Goal: Transaction & Acquisition: Obtain resource

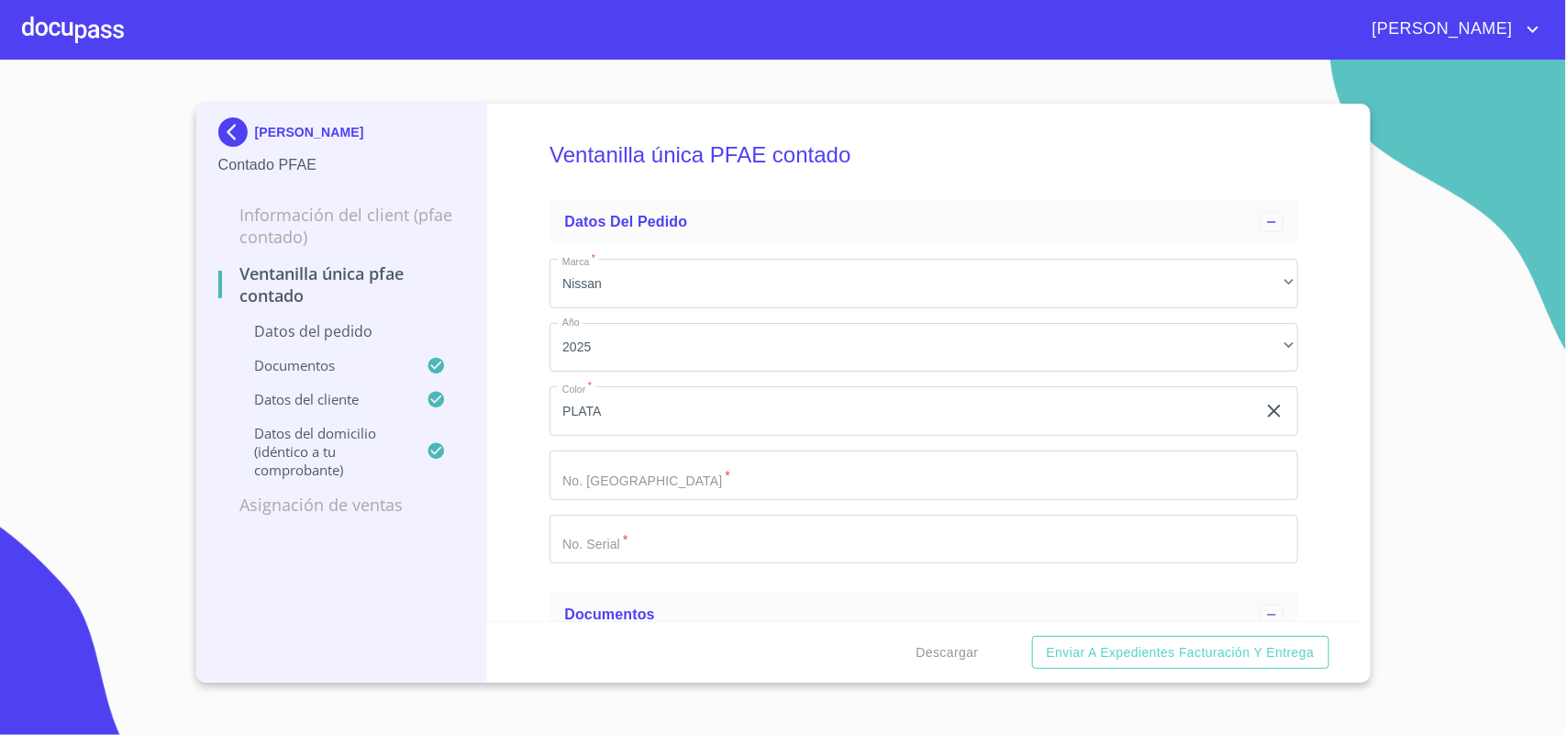
scroll to position [2523, 0]
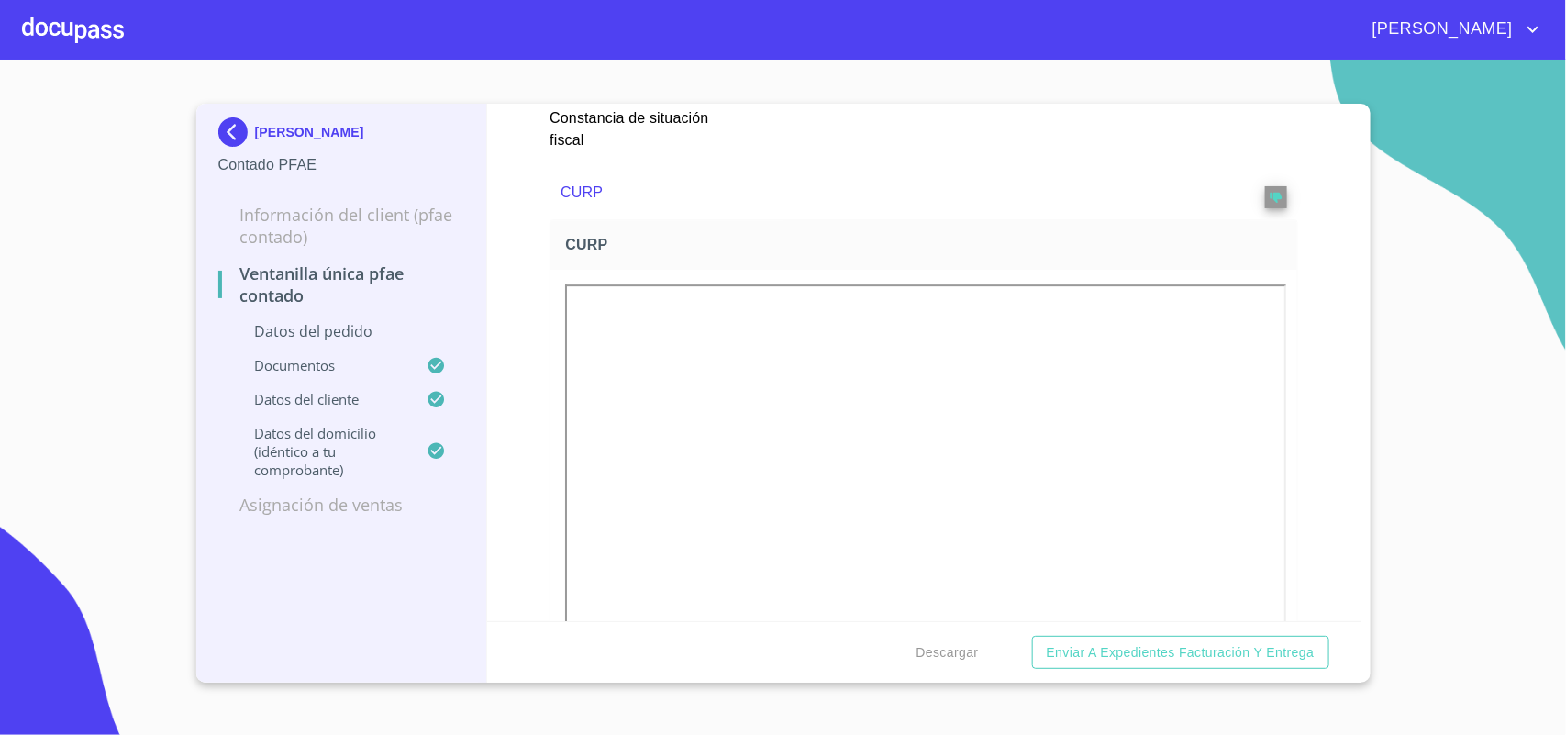
click at [79, 16] on div at bounding box center [73, 29] width 102 height 59
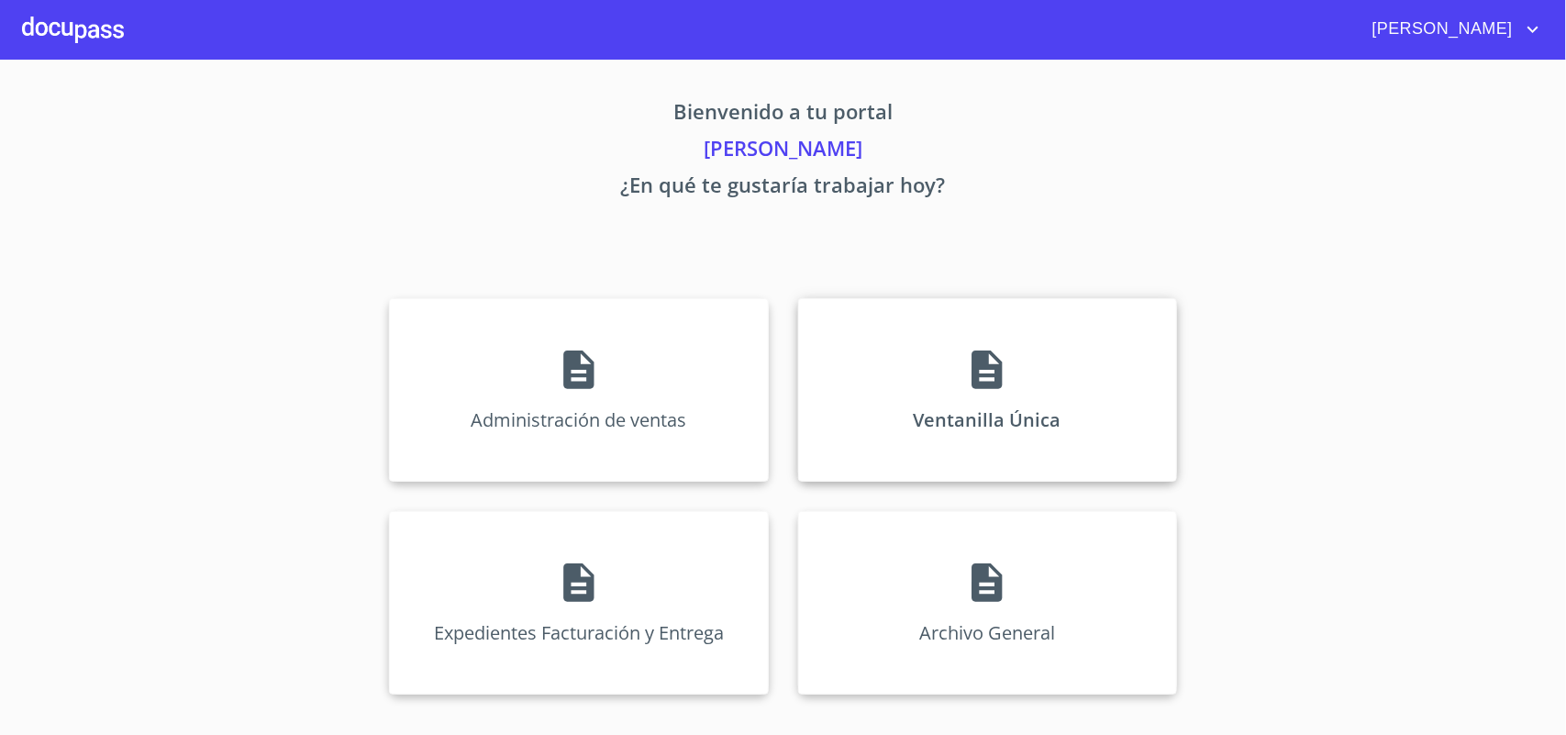
click at [1023, 383] on div "Ventanilla Única" at bounding box center [987, 389] width 379 height 183
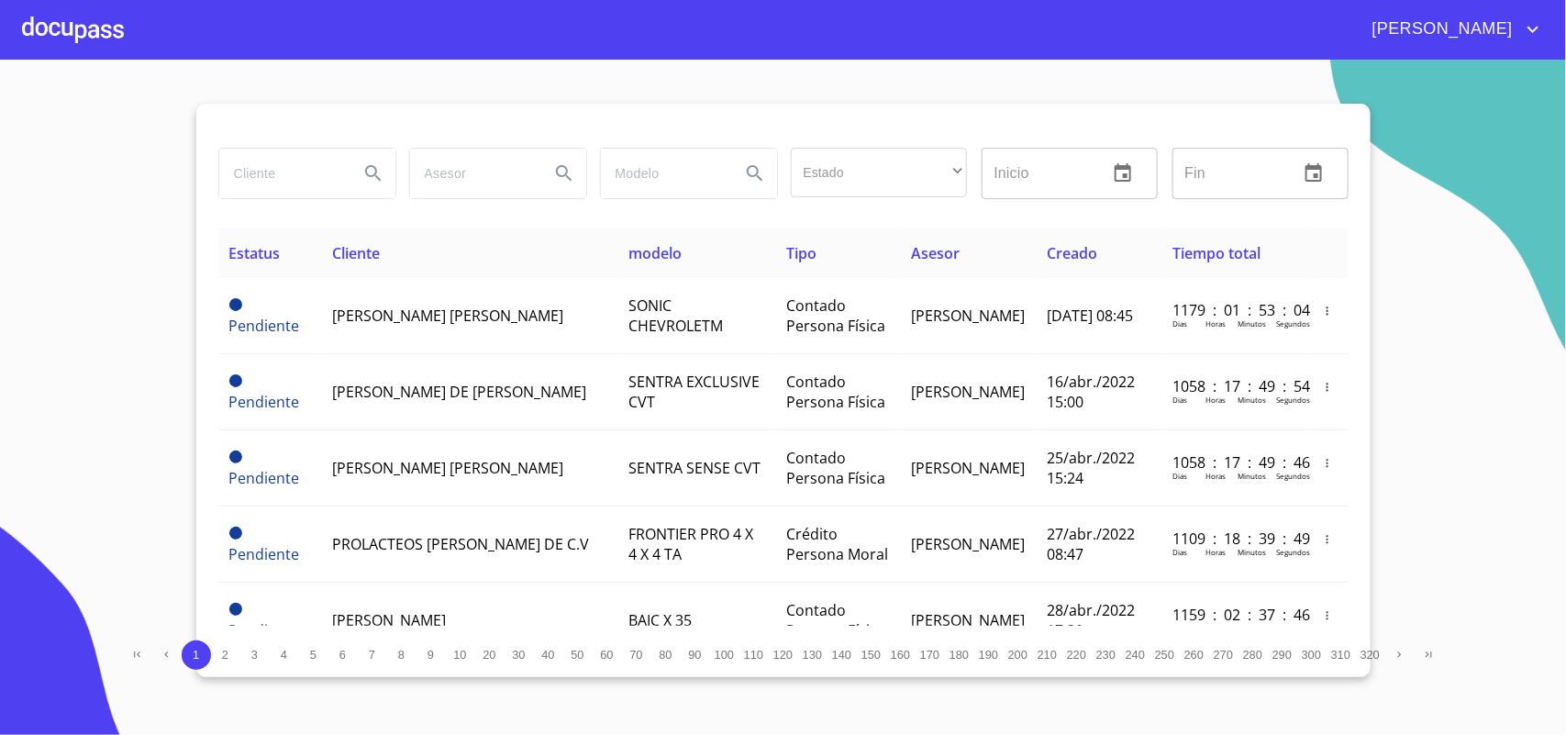
click at [309, 175] on input "search" at bounding box center [281, 174] width 125 height 50
type input "s"
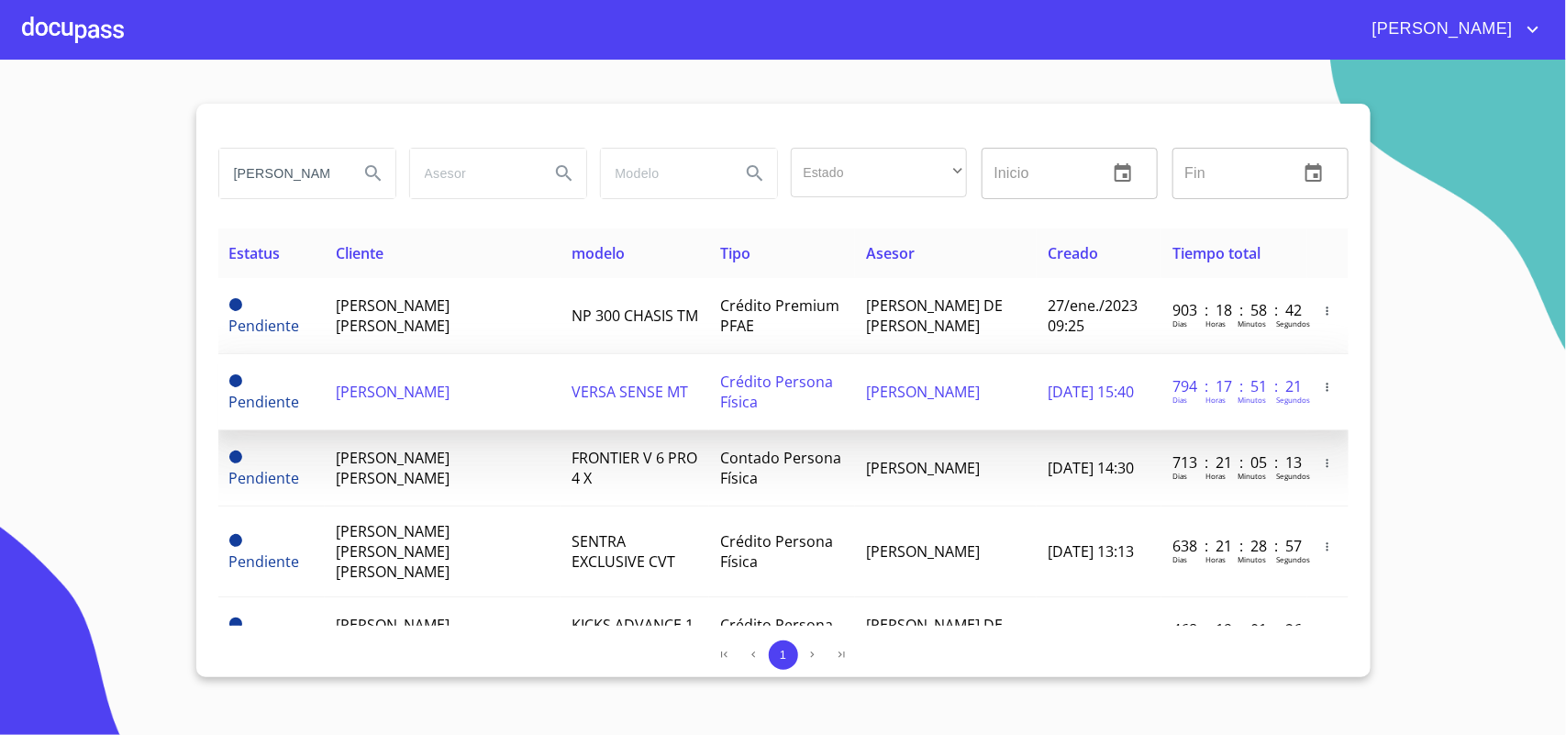
scroll to position [115, 0]
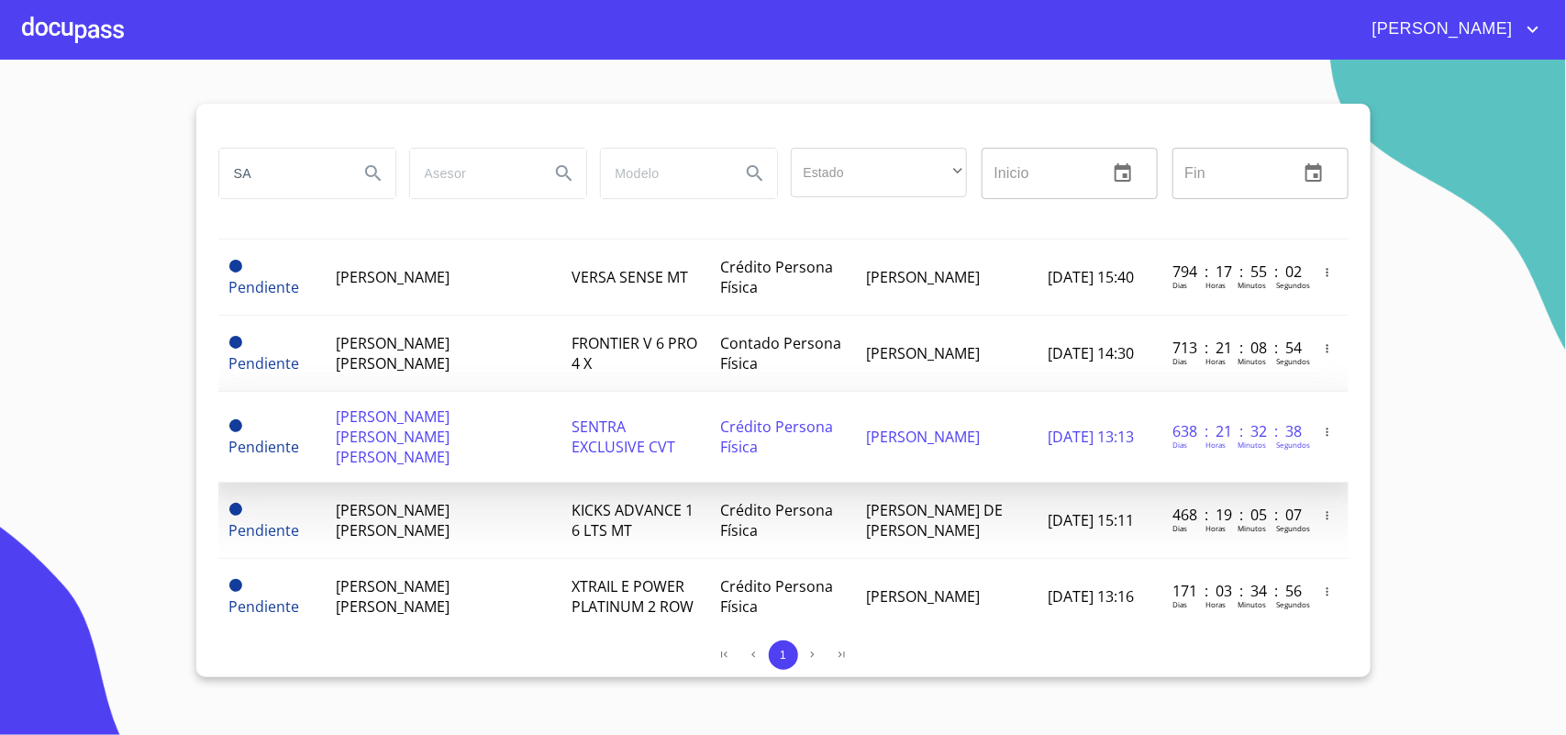
type input "S"
type input "[PERSON_NAME]"
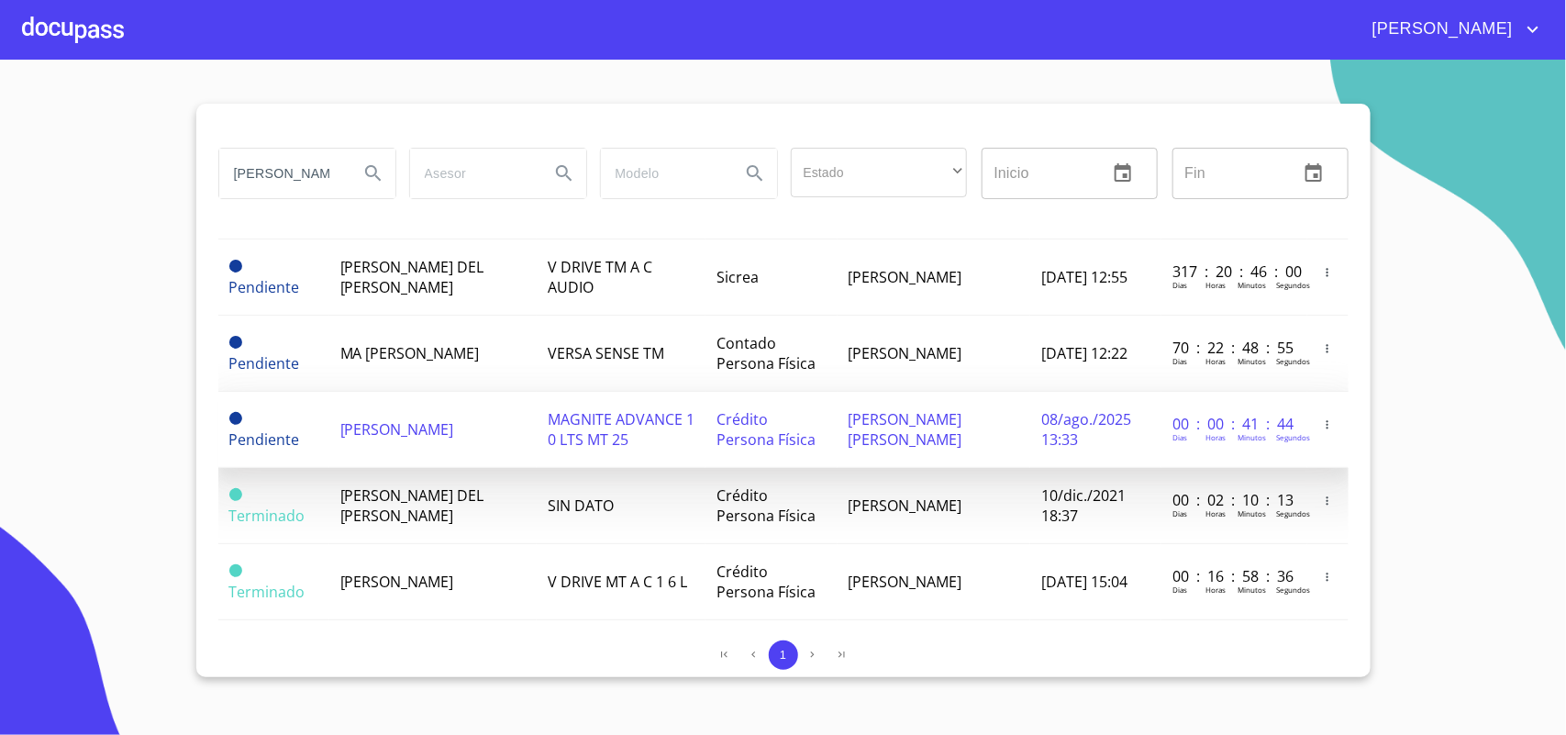
click at [616, 464] on td "MAGNITE ADVANCE 1 0 LTS MT 25" at bounding box center [621, 430] width 169 height 76
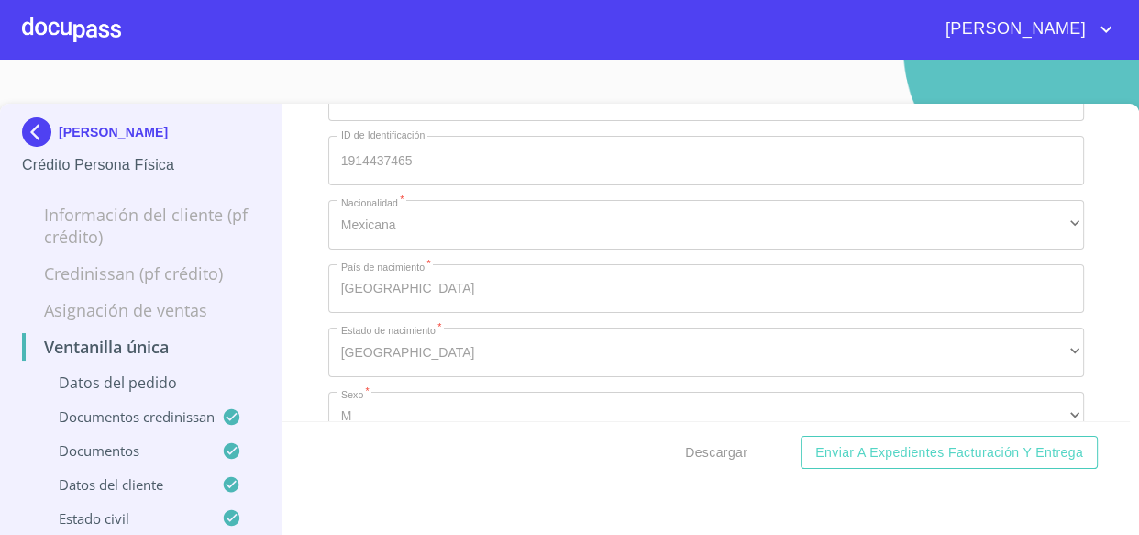
scroll to position [6447, 0]
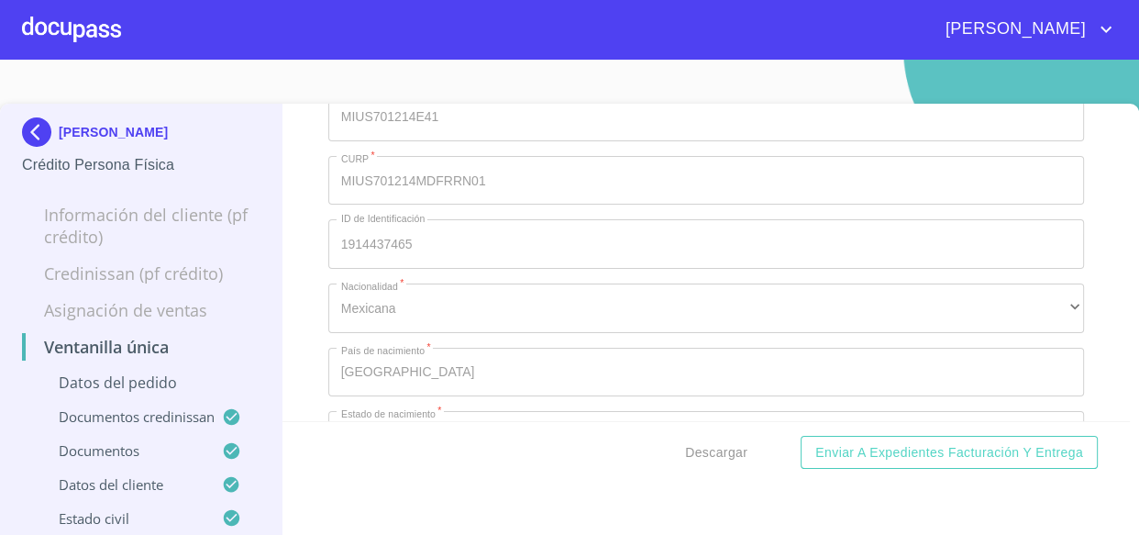
click at [1083, 316] on div "Ventanilla única Datos del pedido Marca   * Nissan ​ Año 2025 ​ Color   * [PERS…" at bounding box center [707, 262] width 848 height 317
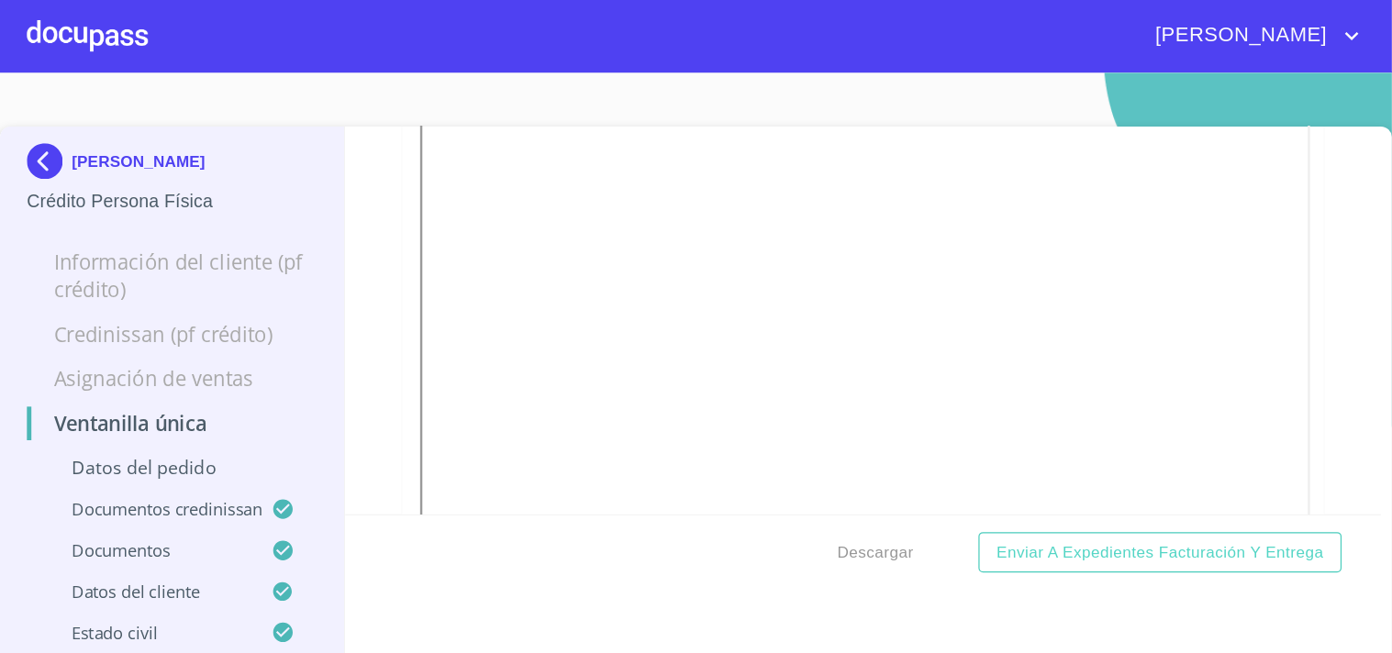
scroll to position [5446, 0]
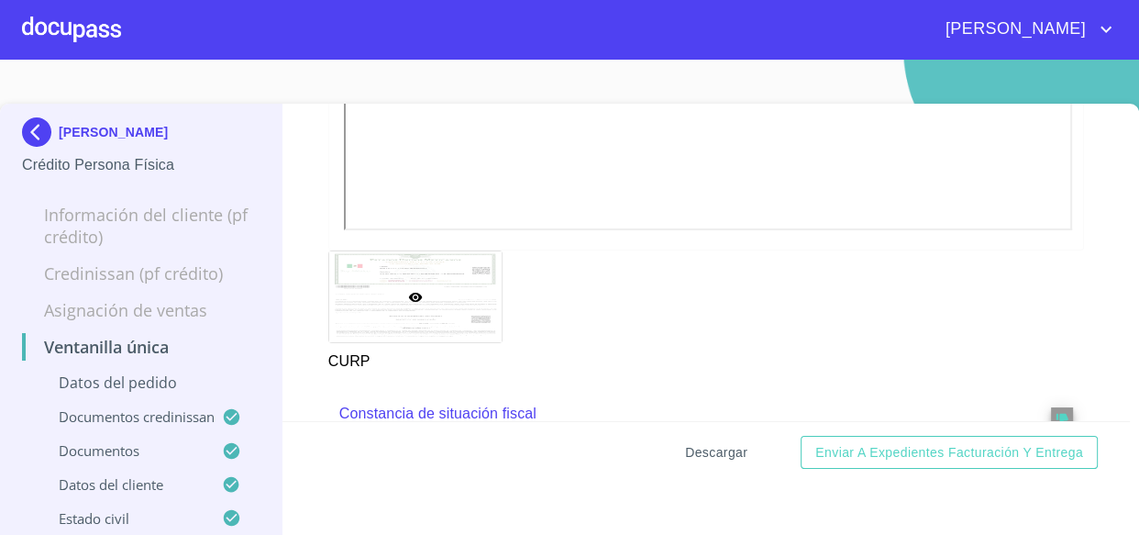
click at [702, 450] on span "Descargar" at bounding box center [716, 452] width 62 height 23
click at [43, 11] on div at bounding box center [71, 29] width 99 height 59
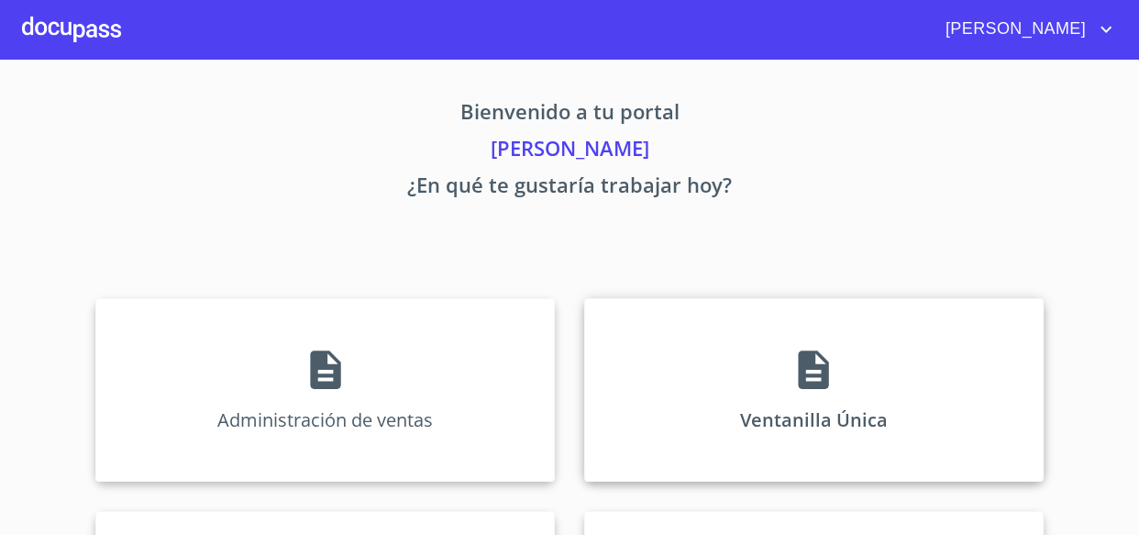
click at [808, 394] on div "Ventanilla Única" at bounding box center [814, 389] width 460 height 183
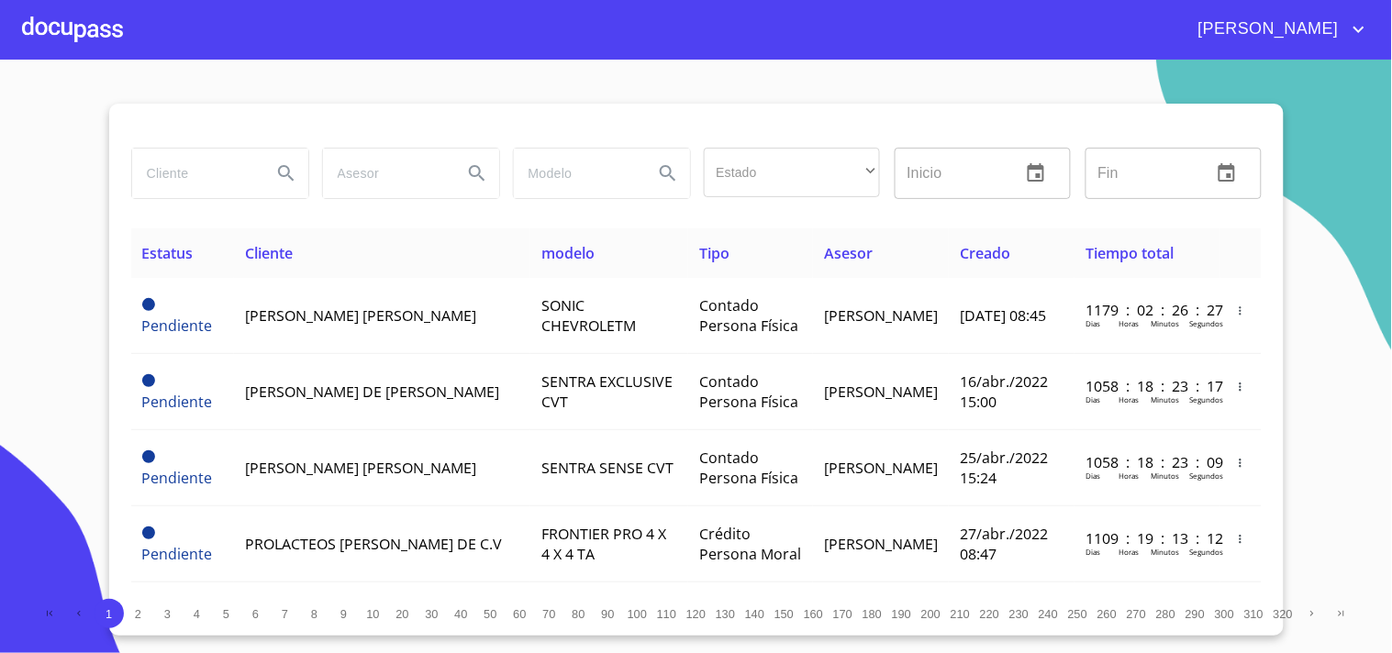
click at [216, 184] on input "search" at bounding box center [194, 174] width 125 height 50
type input "G"
type input "[PERSON_NAME]"
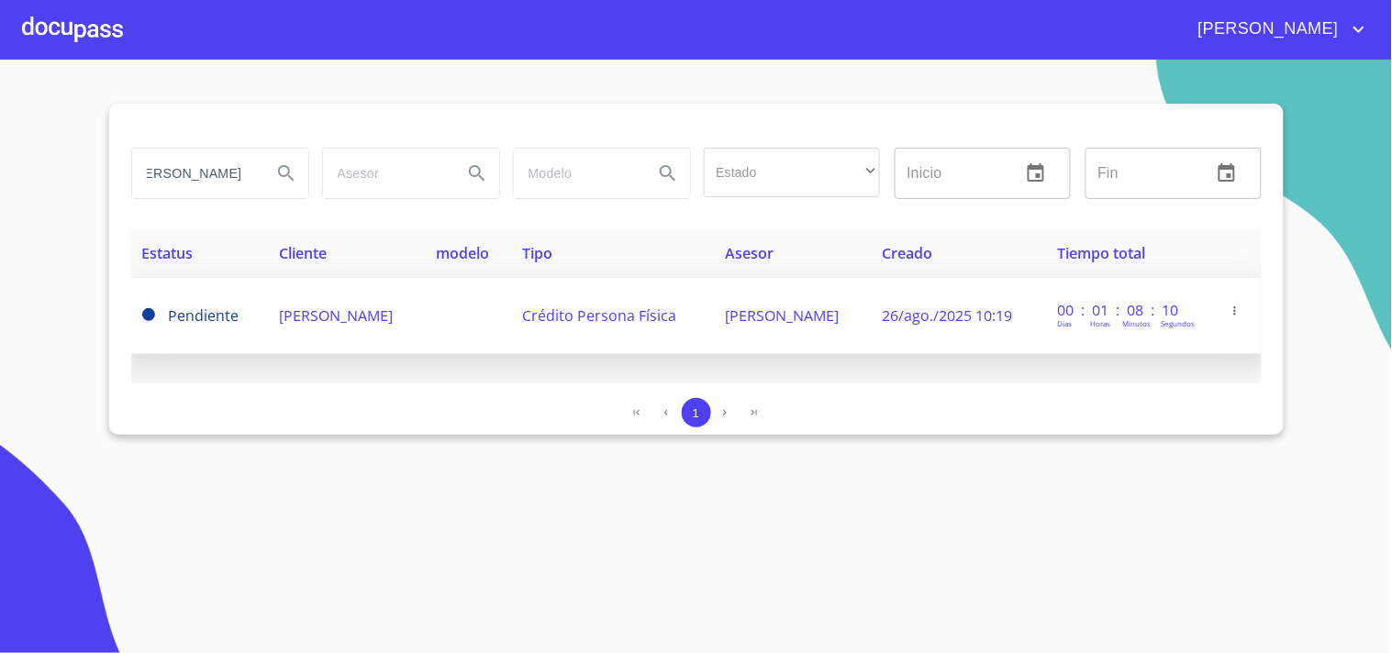
scroll to position [0, 0]
click at [1107, 331] on td "00 : 01 : 08 : 10 [PERSON_NAME] Horas [PERSON_NAME]" at bounding box center [1131, 316] width 168 height 76
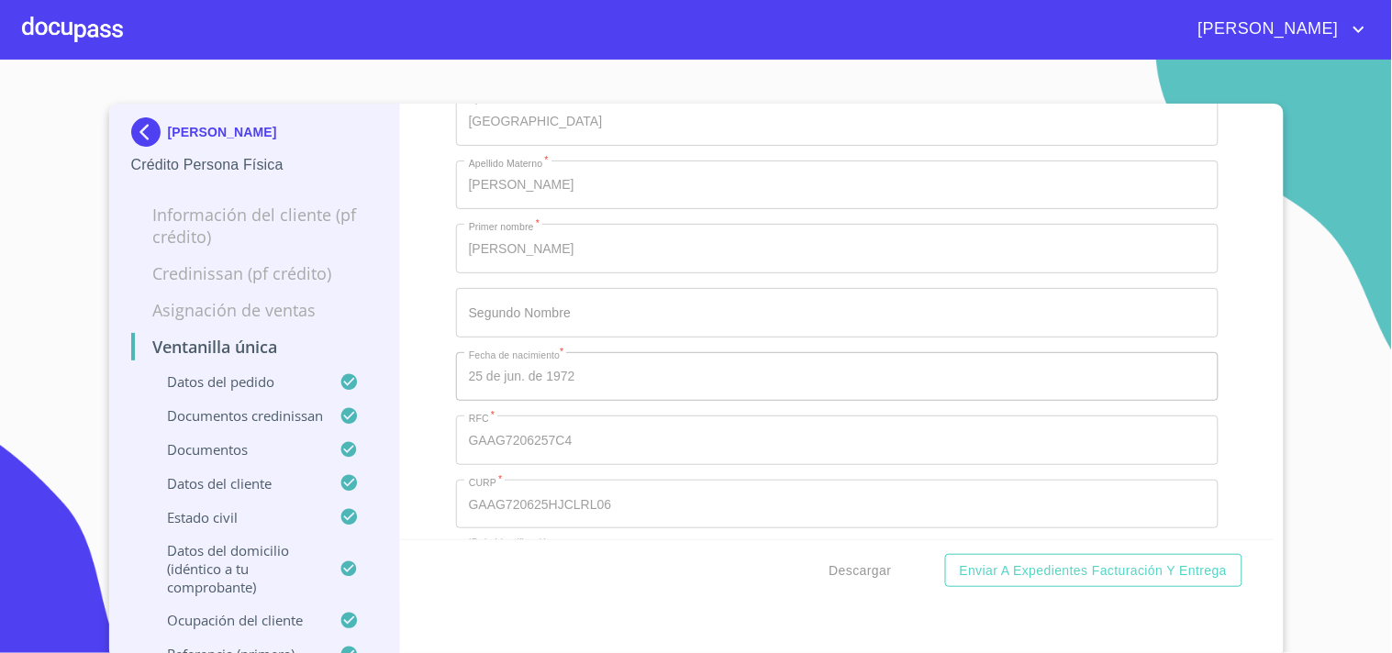
scroll to position [6727, 0]
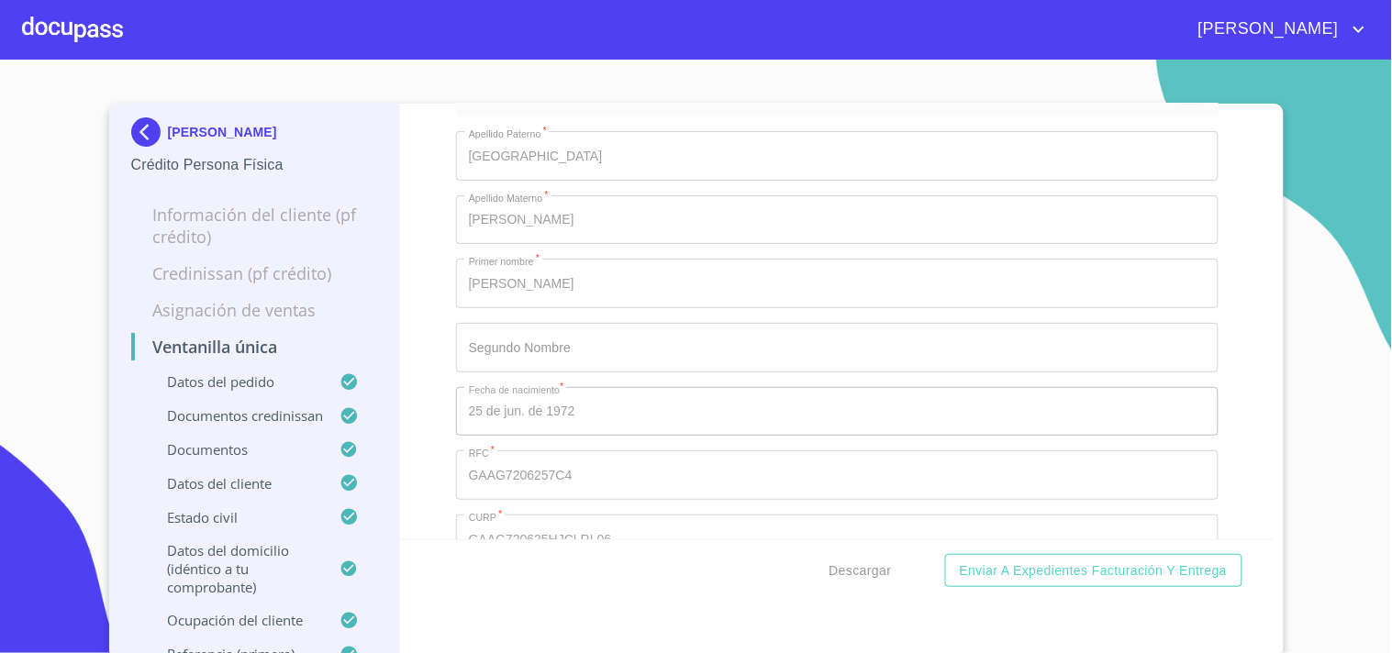
click at [1197, 356] on div "Ventanilla única Datos del pedido Marca   * Nissan ​ Año 2025 ​ Color   * ROJO …" at bounding box center [837, 322] width 874 height 436
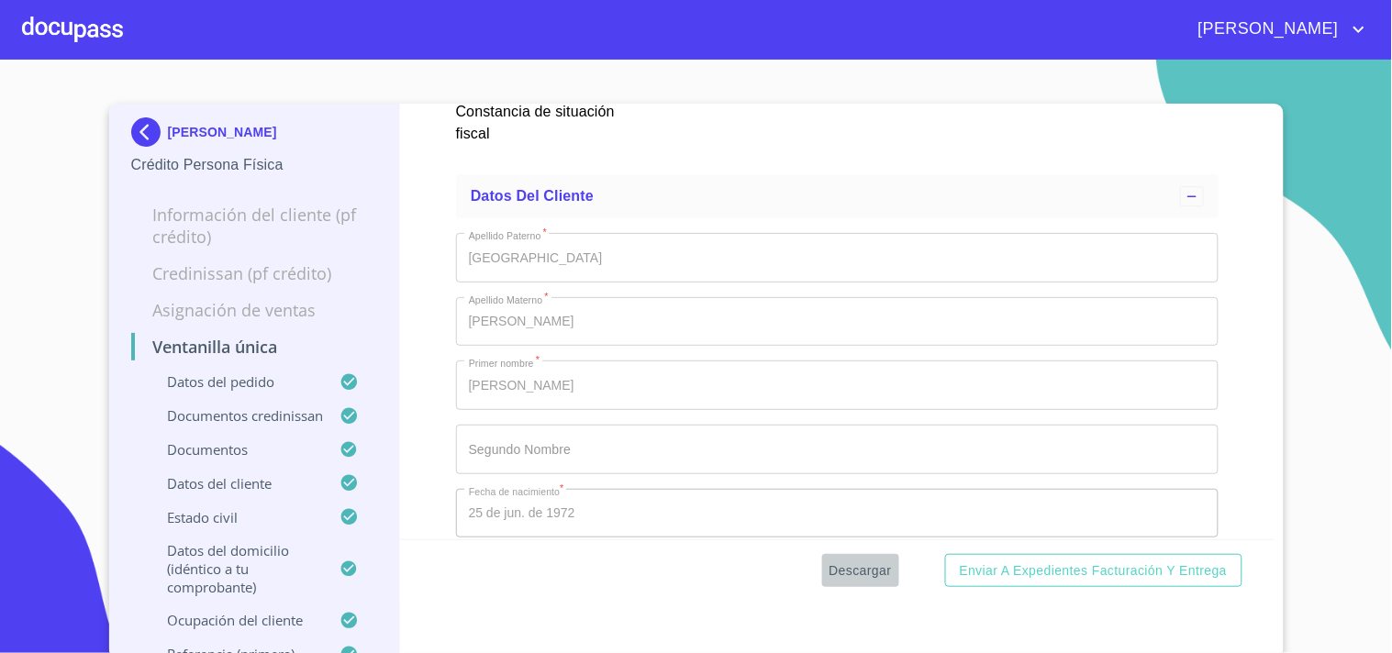
click at [847, 571] on span "Descargar" at bounding box center [860, 571] width 62 height 23
click at [93, 39] on div at bounding box center [72, 29] width 101 height 59
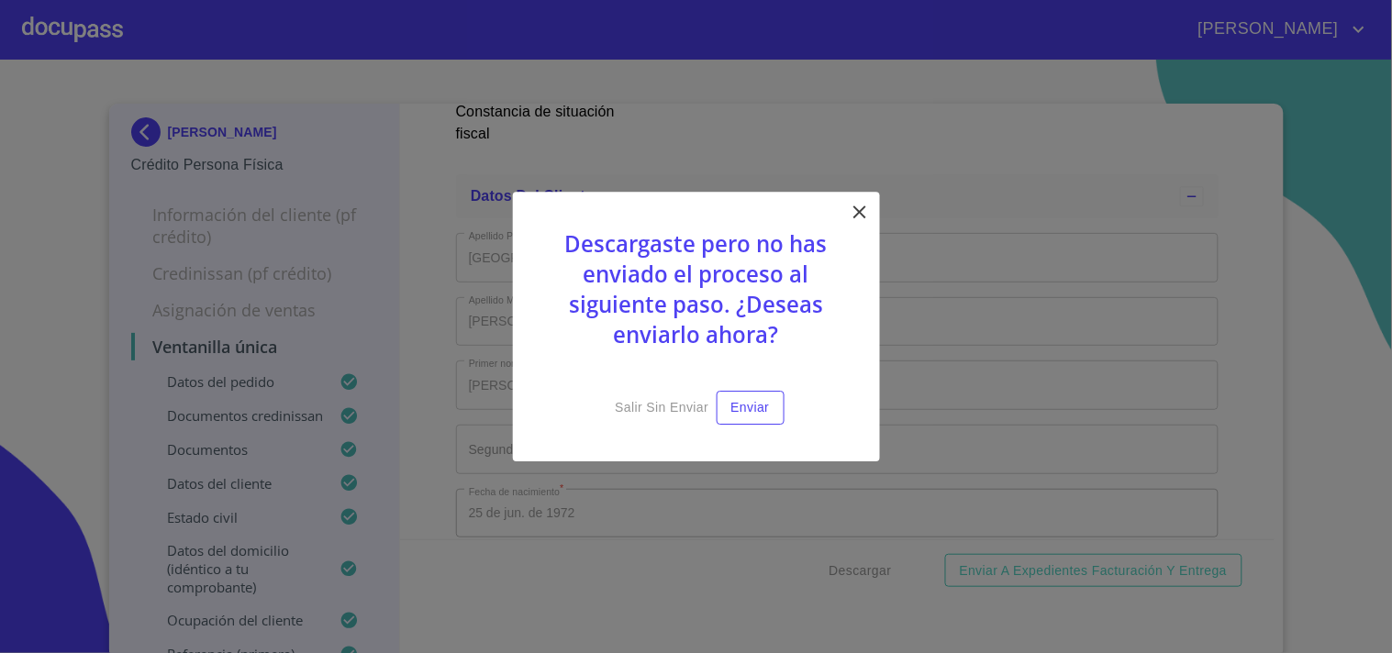
click at [853, 205] on icon at bounding box center [860, 212] width 22 height 22
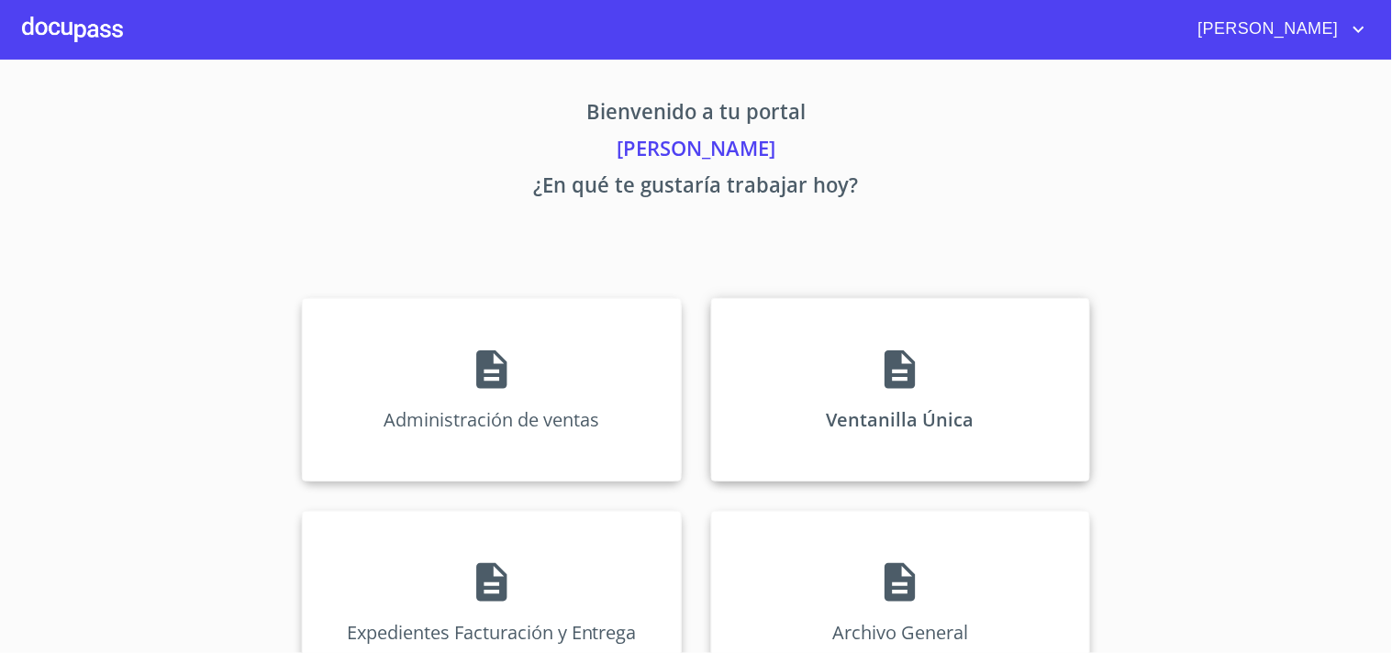
click at [931, 351] on div "Ventanilla Única" at bounding box center [900, 389] width 379 height 183
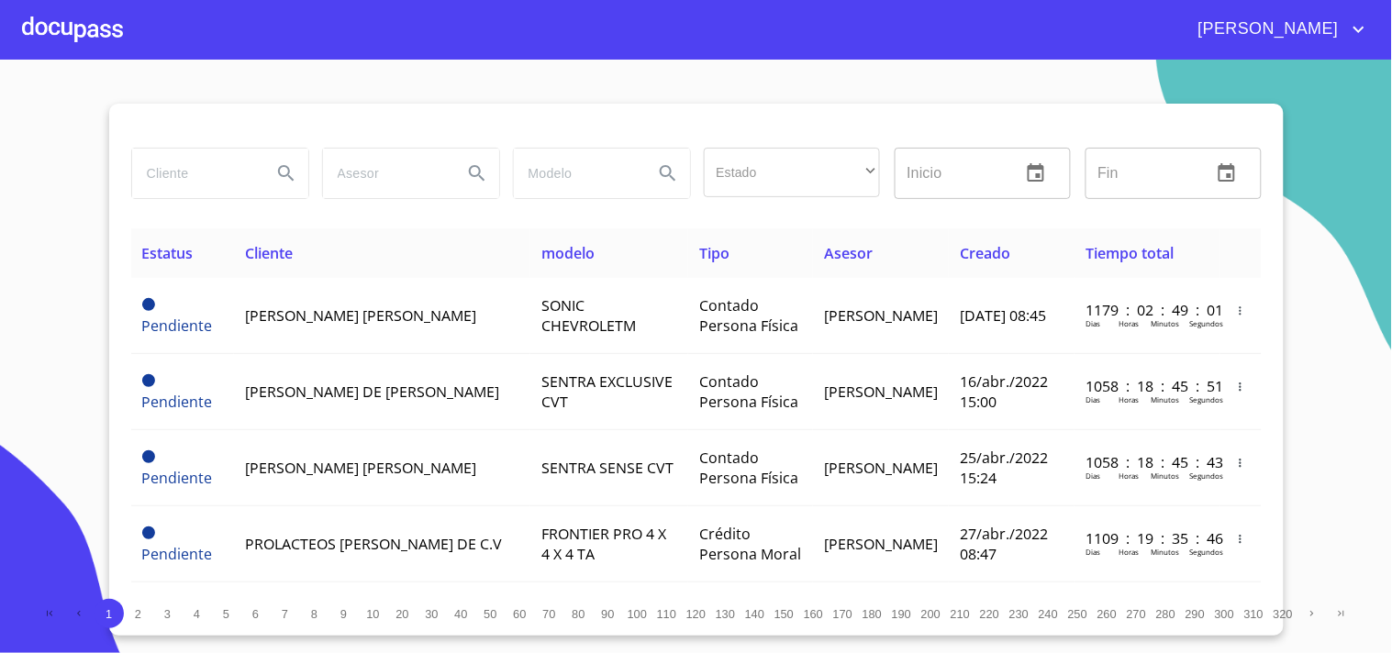
click at [183, 178] on input "search" at bounding box center [194, 174] width 125 height 50
type input "A"
type input "F"
type input "[PERSON_NAME] [GEOGRAPHIC_DATA]"
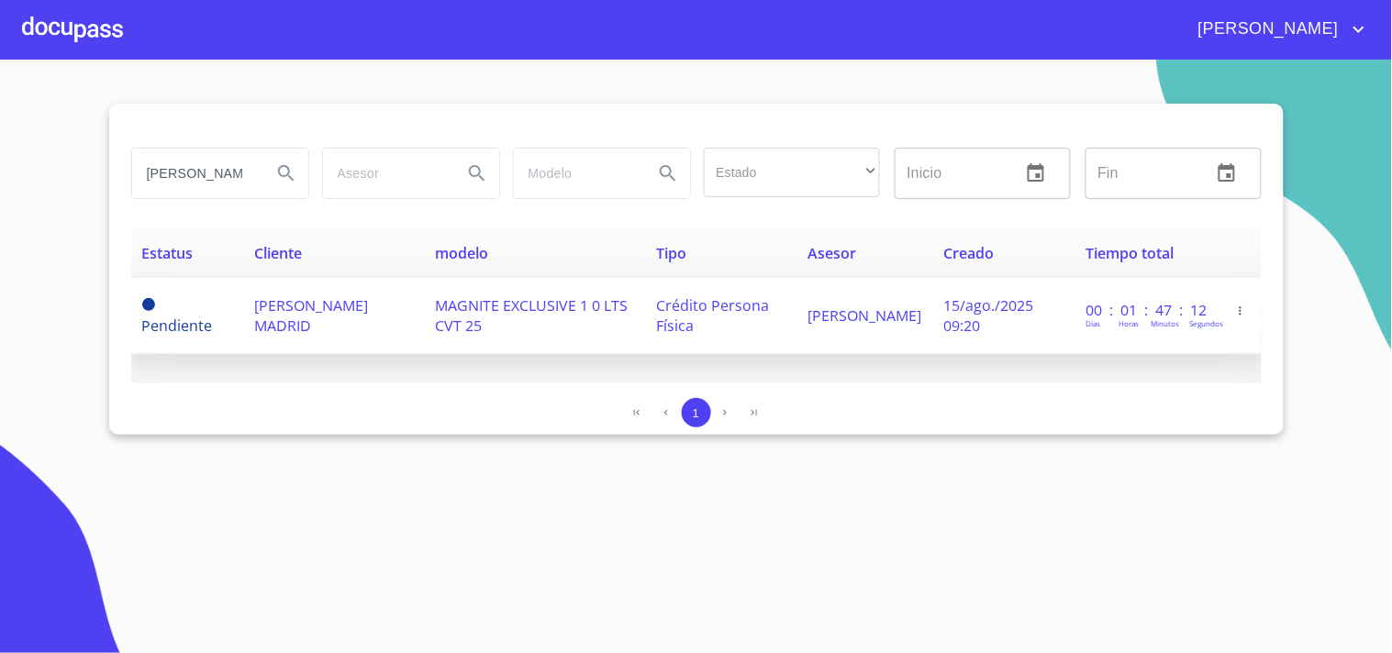
click at [358, 328] on td "[PERSON_NAME] MADRID" at bounding box center [333, 316] width 181 height 76
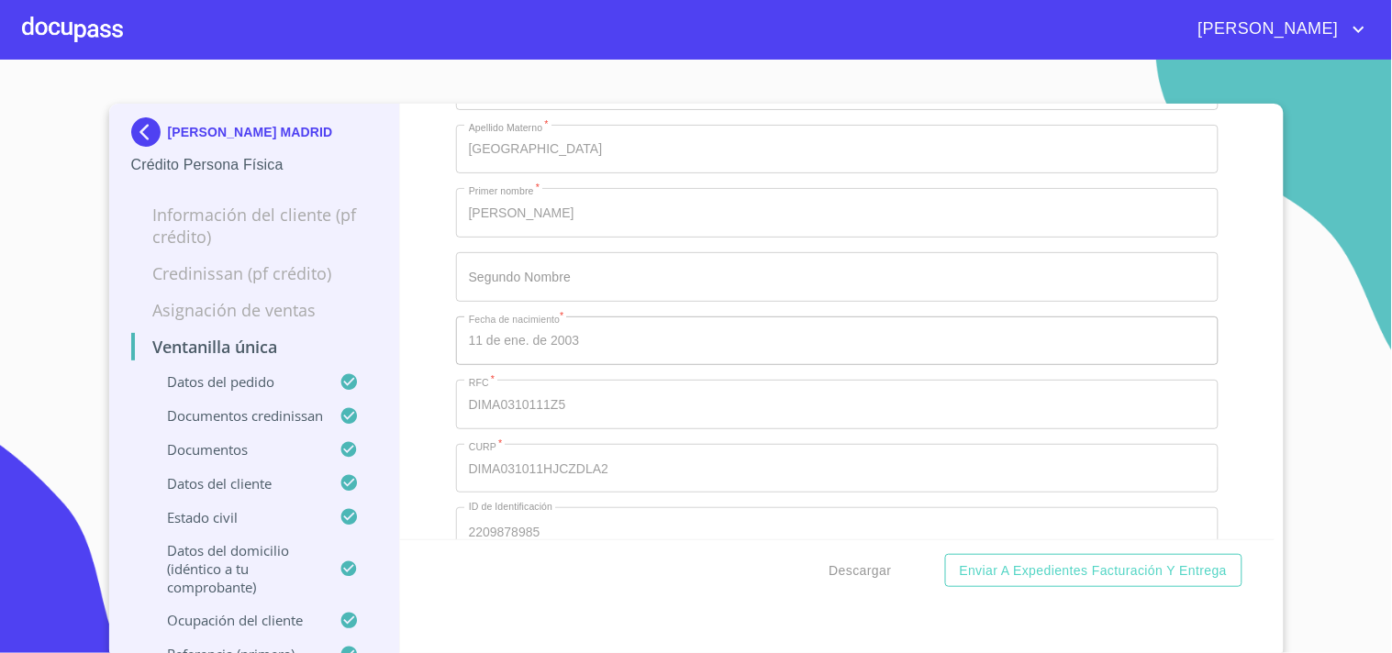
scroll to position [7033, 0]
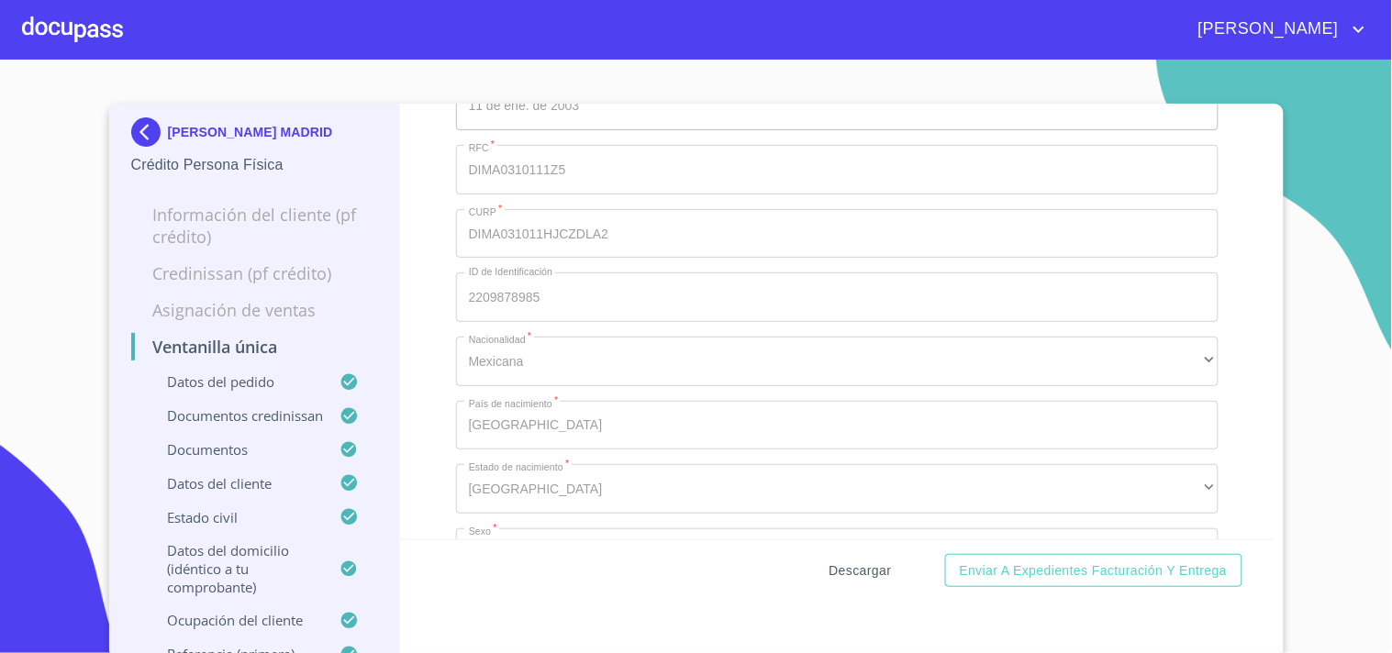
click at [841, 571] on span "Descargar" at bounding box center [860, 571] width 62 height 23
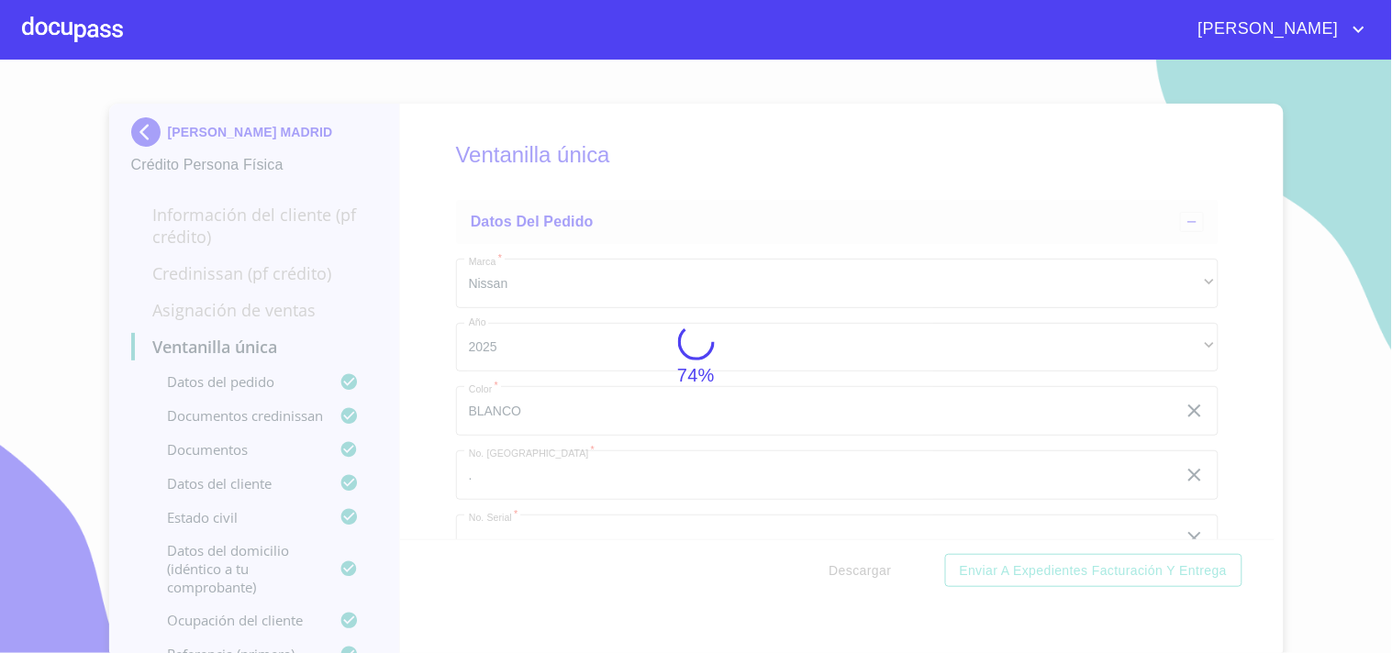
scroll to position [7033, 0]
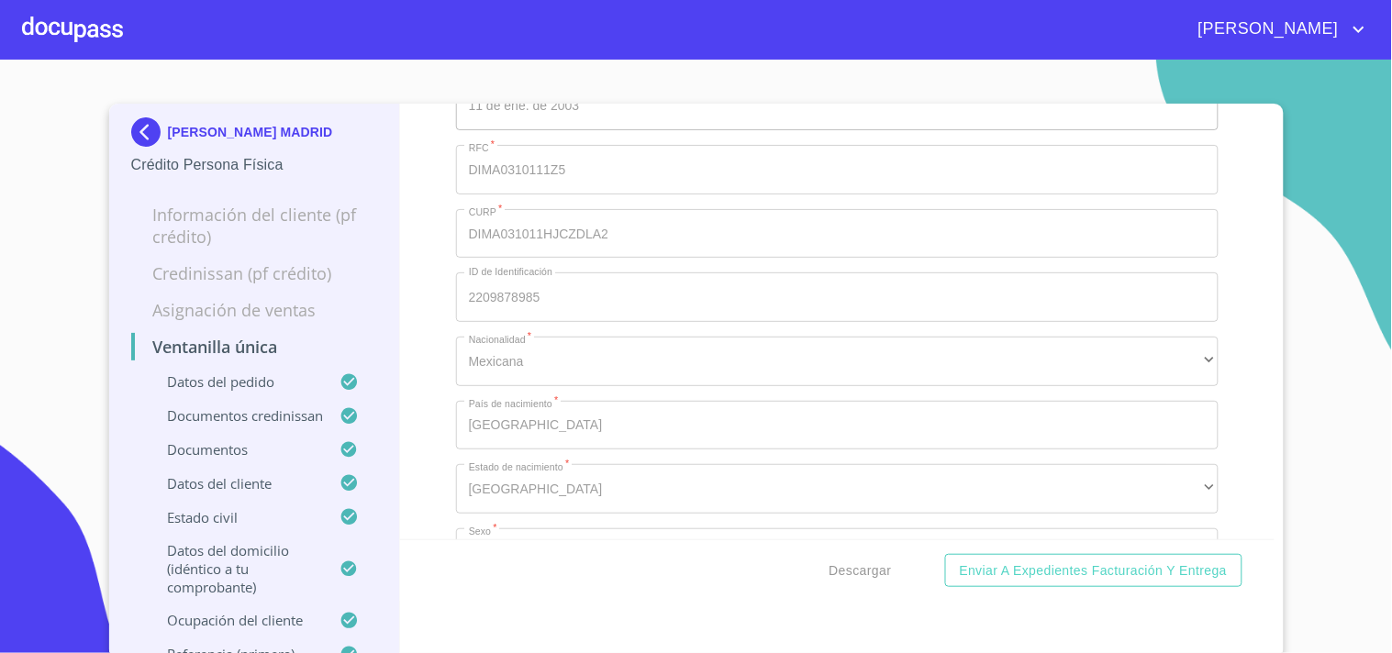
click at [46, 19] on div at bounding box center [72, 29] width 101 height 59
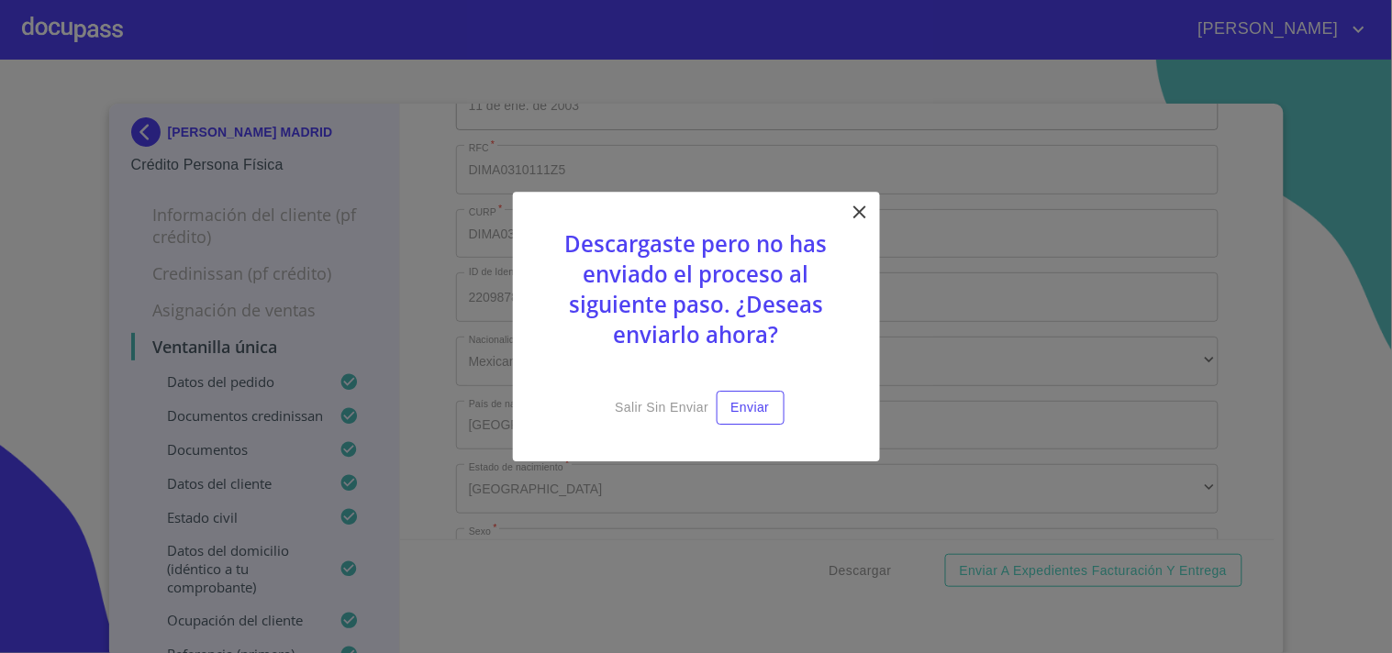
click at [868, 213] on icon at bounding box center [860, 212] width 22 height 22
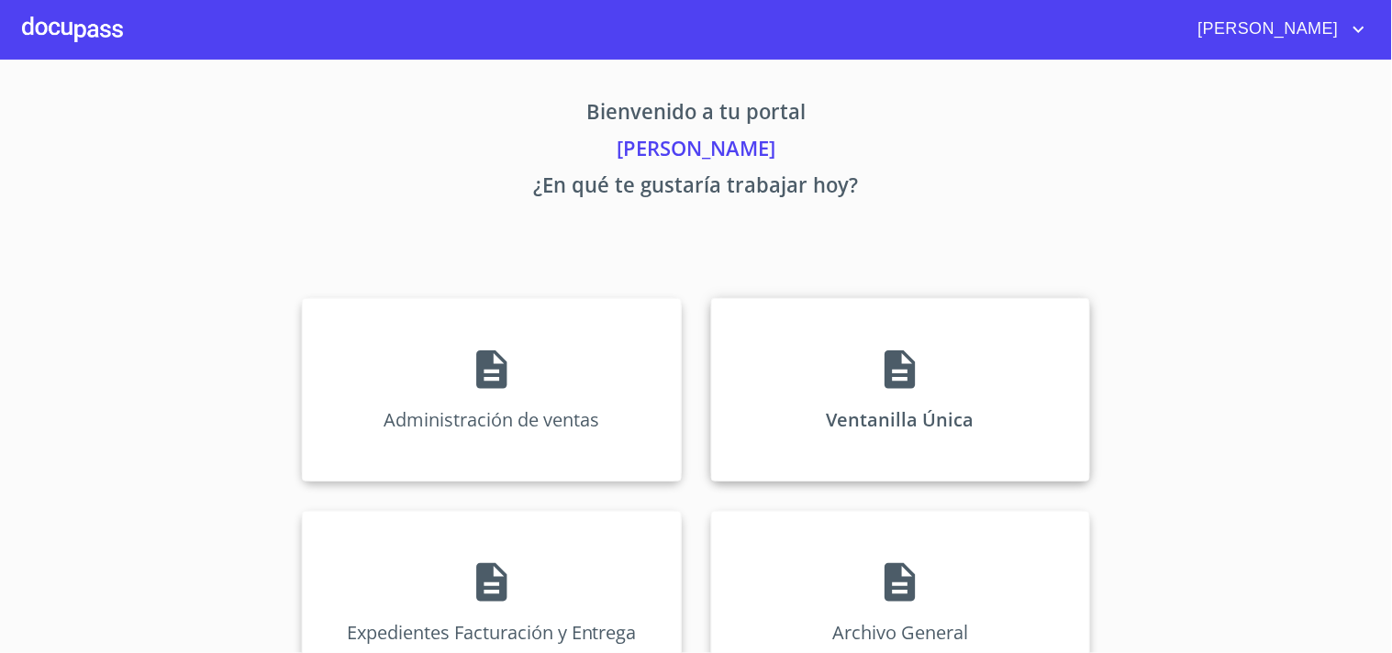
click at [913, 369] on icon at bounding box center [900, 370] width 46 height 46
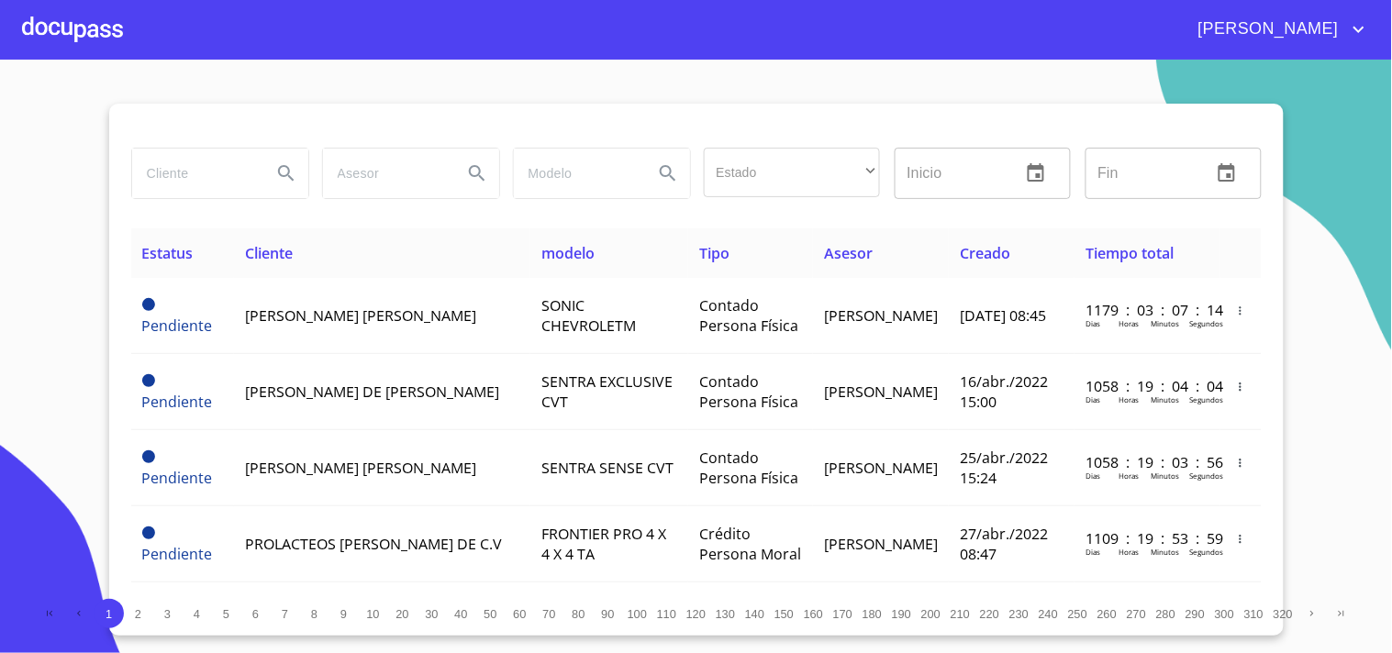
click at [181, 174] on input "search" at bounding box center [194, 174] width 125 height 50
type input "HECTOR MANUEL"
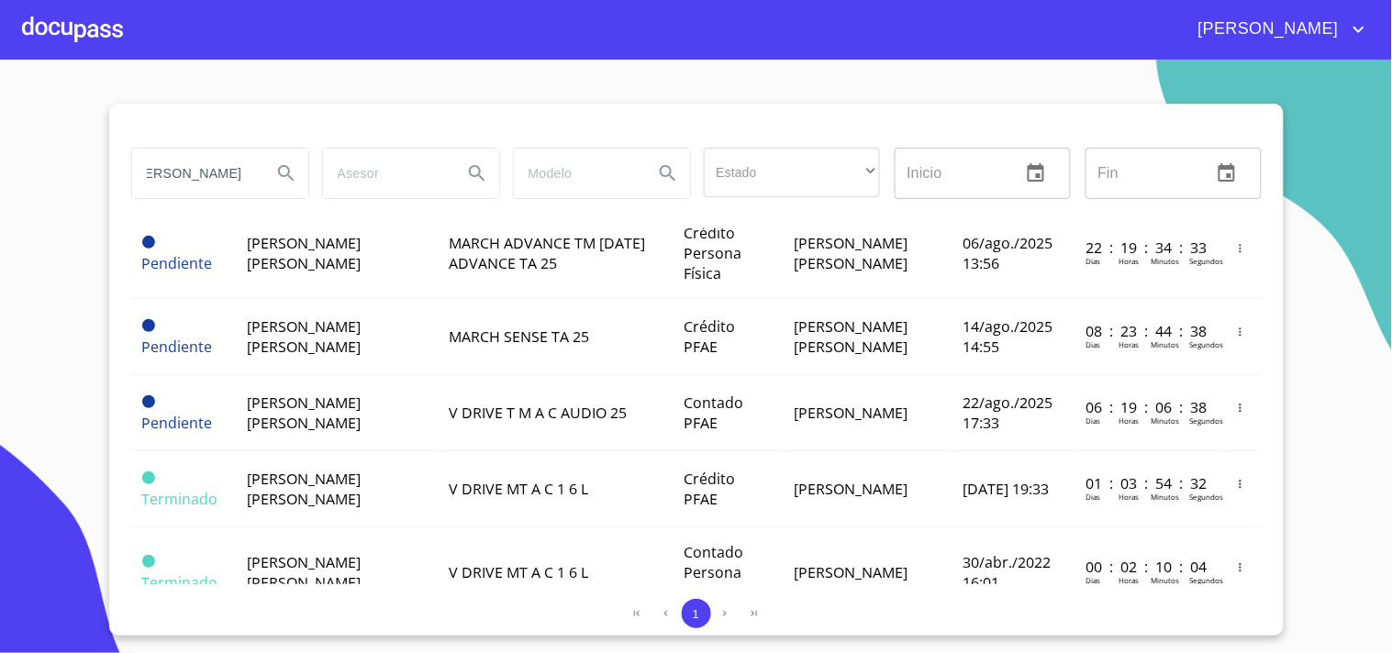
scroll to position [0, 0]
drag, startPoint x: 249, startPoint y: 175, endPoint x: 0, endPoint y: 232, distance: 255.0
click at [0, 232] on section "HECTOR MANUEL Estado ​ ​ Inicio ​ Fin ​ Estatus Cliente modelo Tipo Asesor Crea…" at bounding box center [696, 357] width 1392 height 594
type input "D"
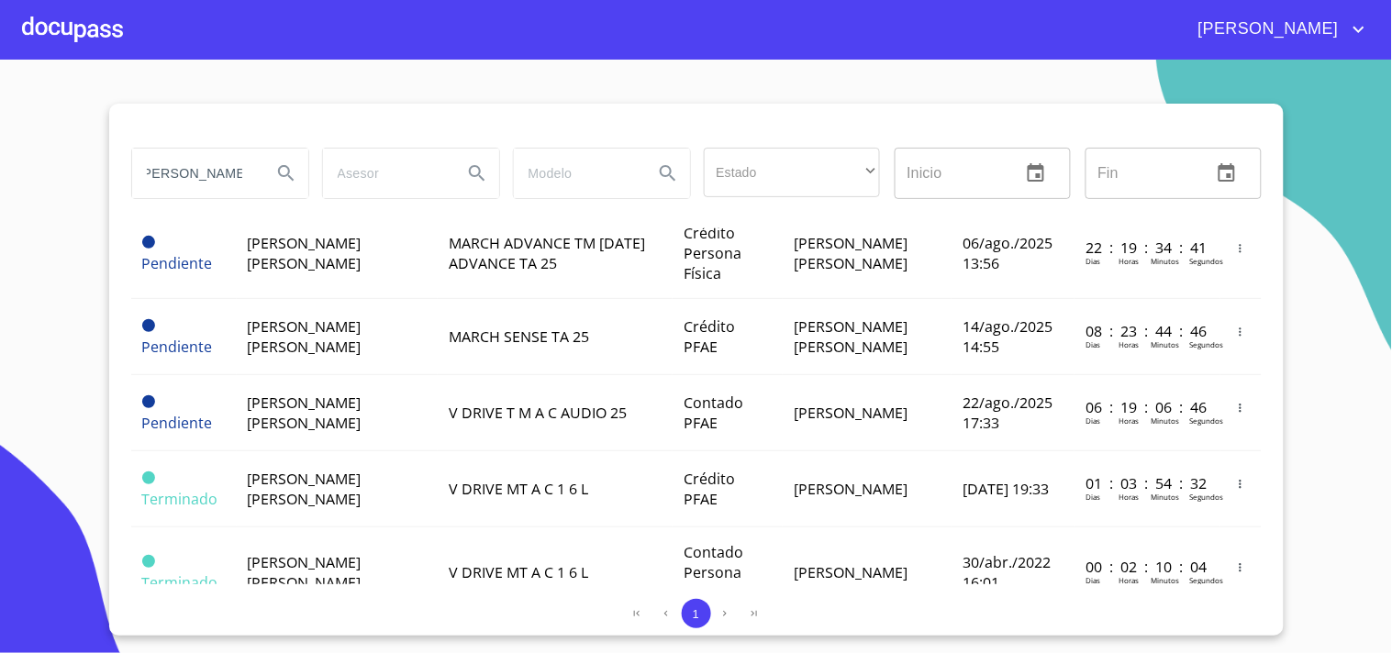
type input "MENDOZA DIAZ"
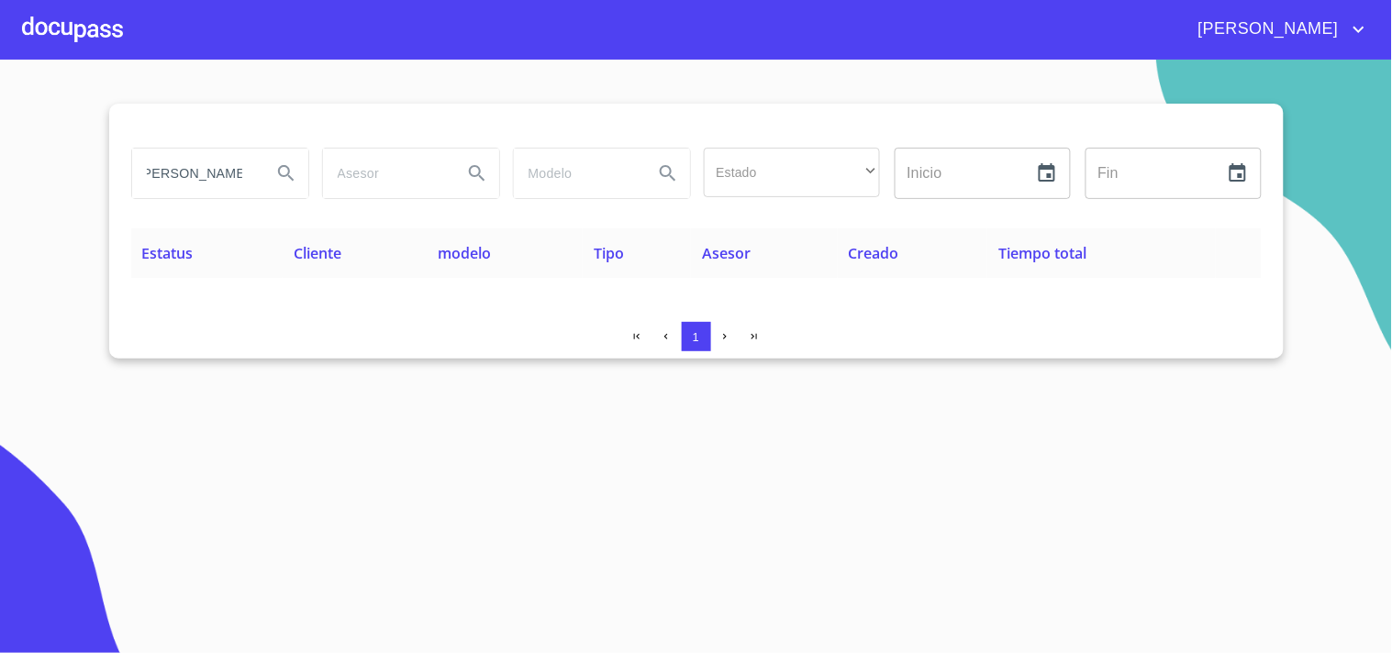
scroll to position [0, 0]
click at [124, 12] on div "[PERSON_NAME]" at bounding box center [696, 29] width 1392 height 59
drag, startPoint x: 77, startPoint y: 25, endPoint x: 67, endPoint y: 23, distance: 10.3
click at [67, 23] on div at bounding box center [72, 29] width 101 height 59
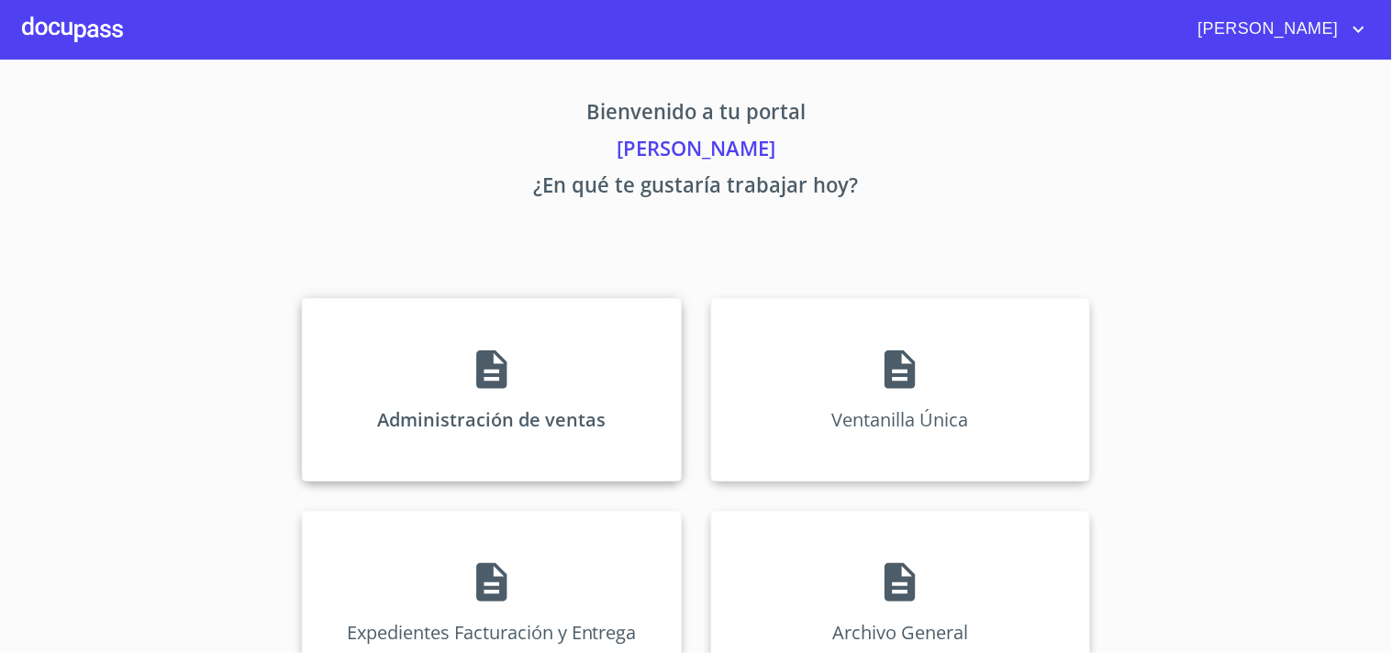
click at [465, 402] on div "Administración de ventas" at bounding box center [491, 389] width 379 height 183
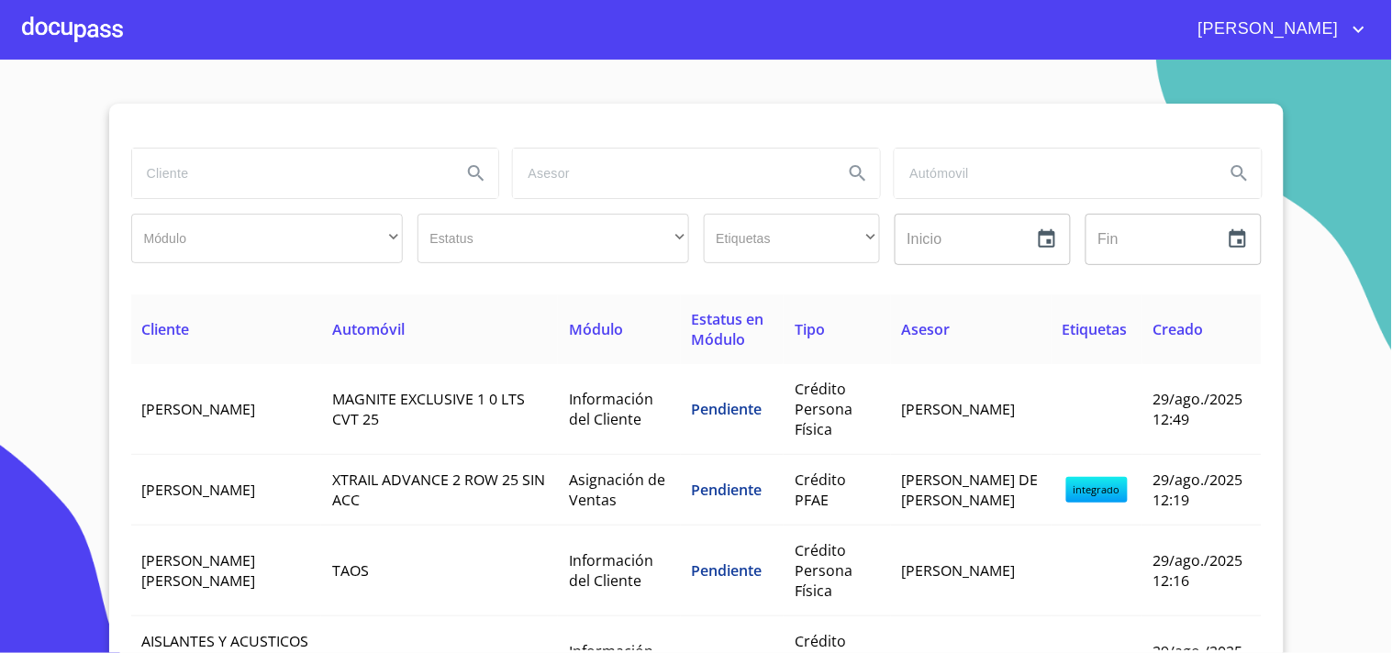
click at [313, 167] on input "search" at bounding box center [290, 174] width 316 height 50
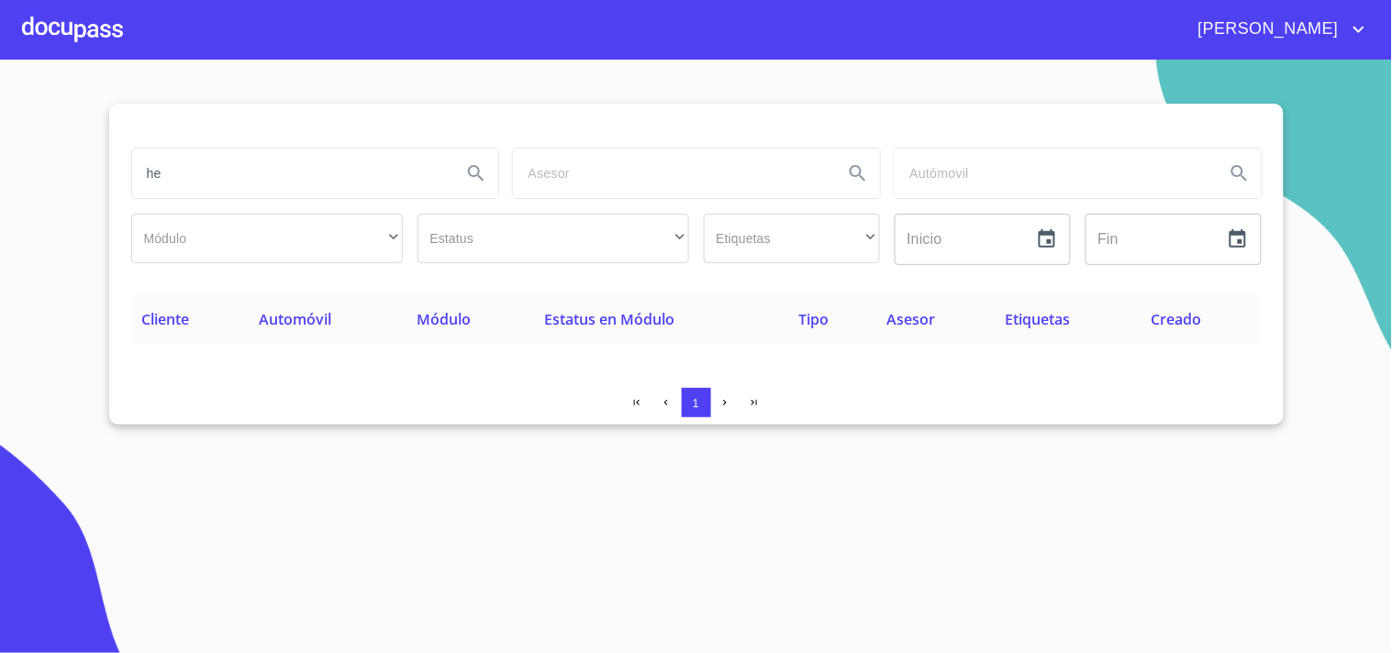
type input "h"
type input "MENDOZA"
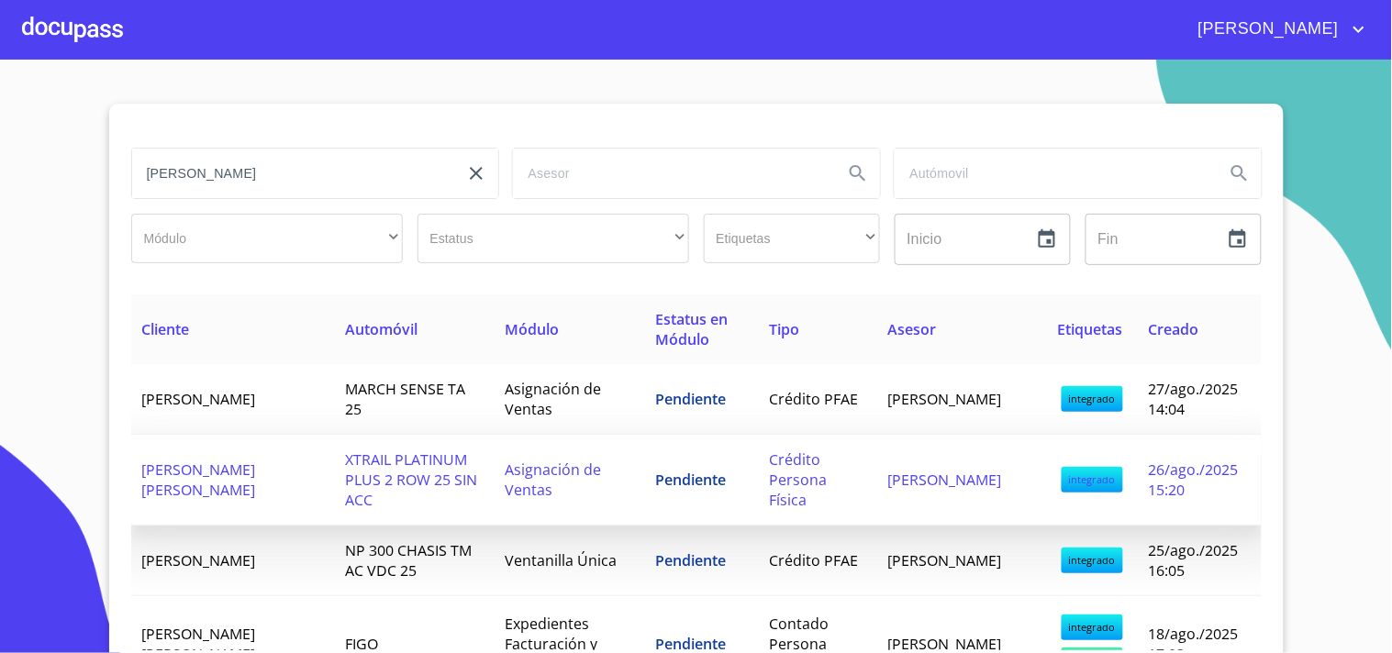
click at [292, 487] on td "HECTOR MANUEL MENDOZA DIAZ" at bounding box center [233, 480] width 204 height 91
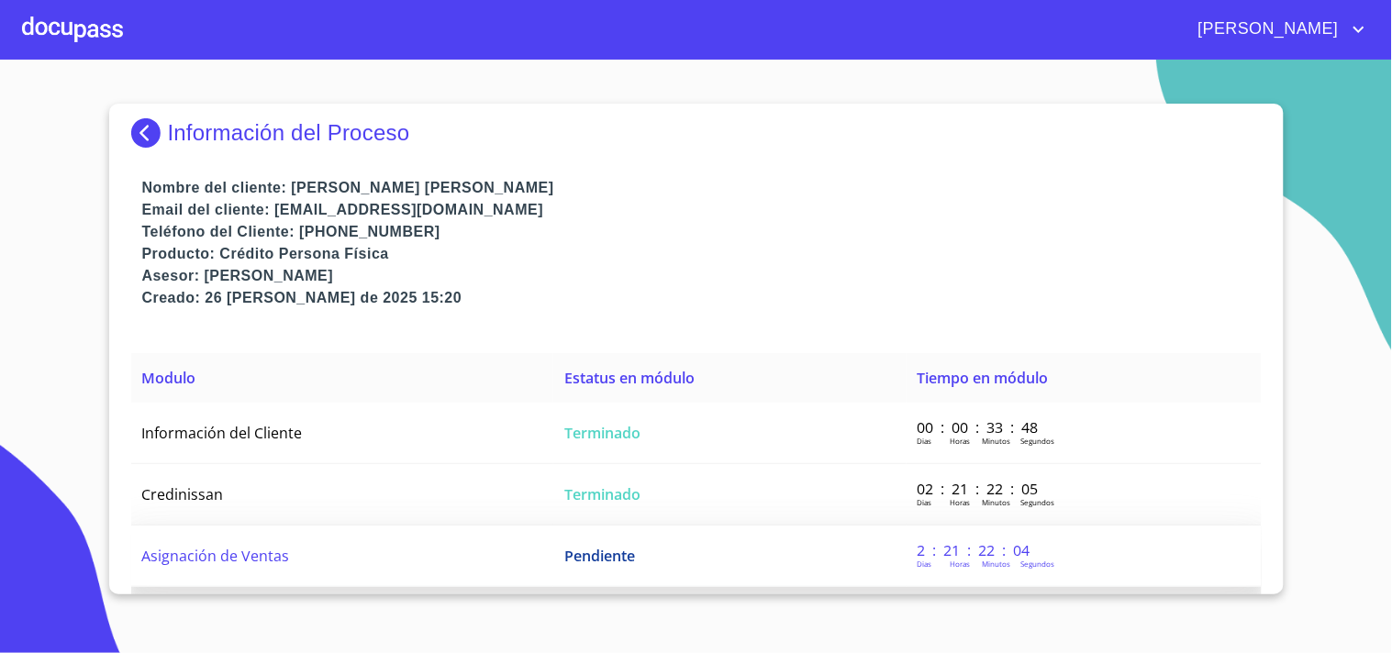
click at [709, 542] on td "Pendiente" at bounding box center [729, 556] width 352 height 61
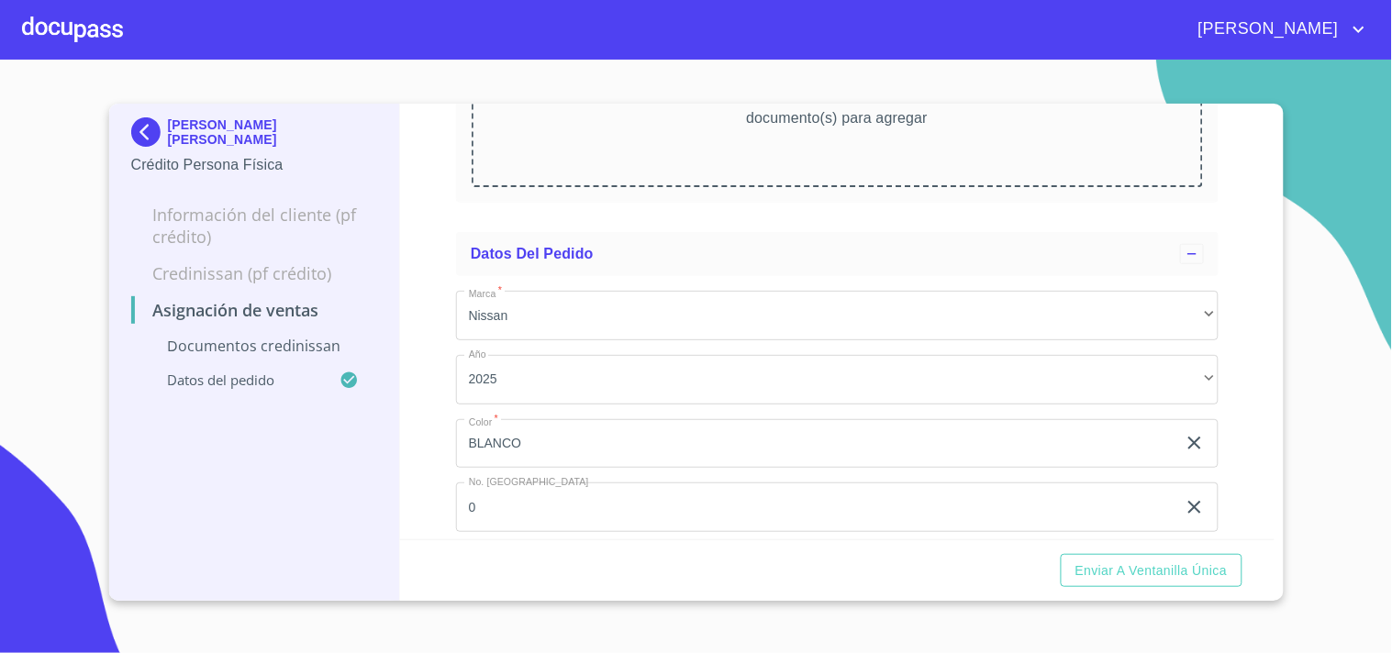
scroll to position [193, 0]
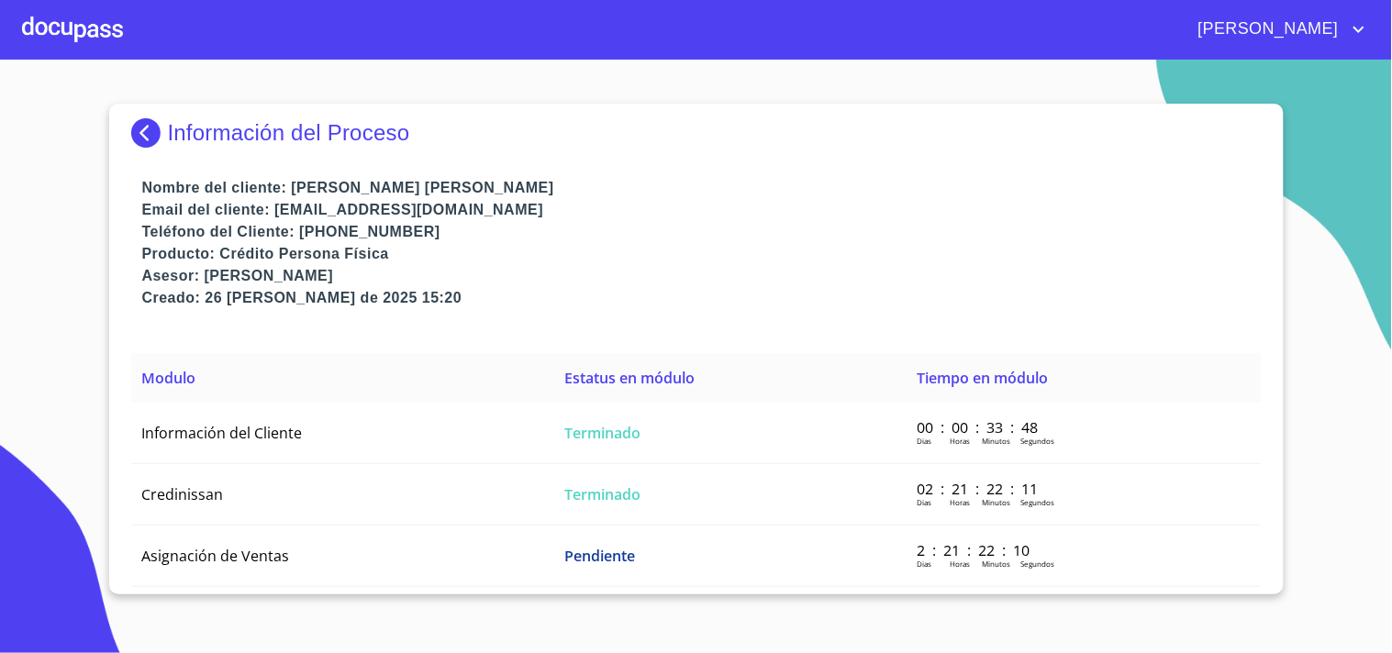
click at [50, 39] on div at bounding box center [72, 29] width 101 height 59
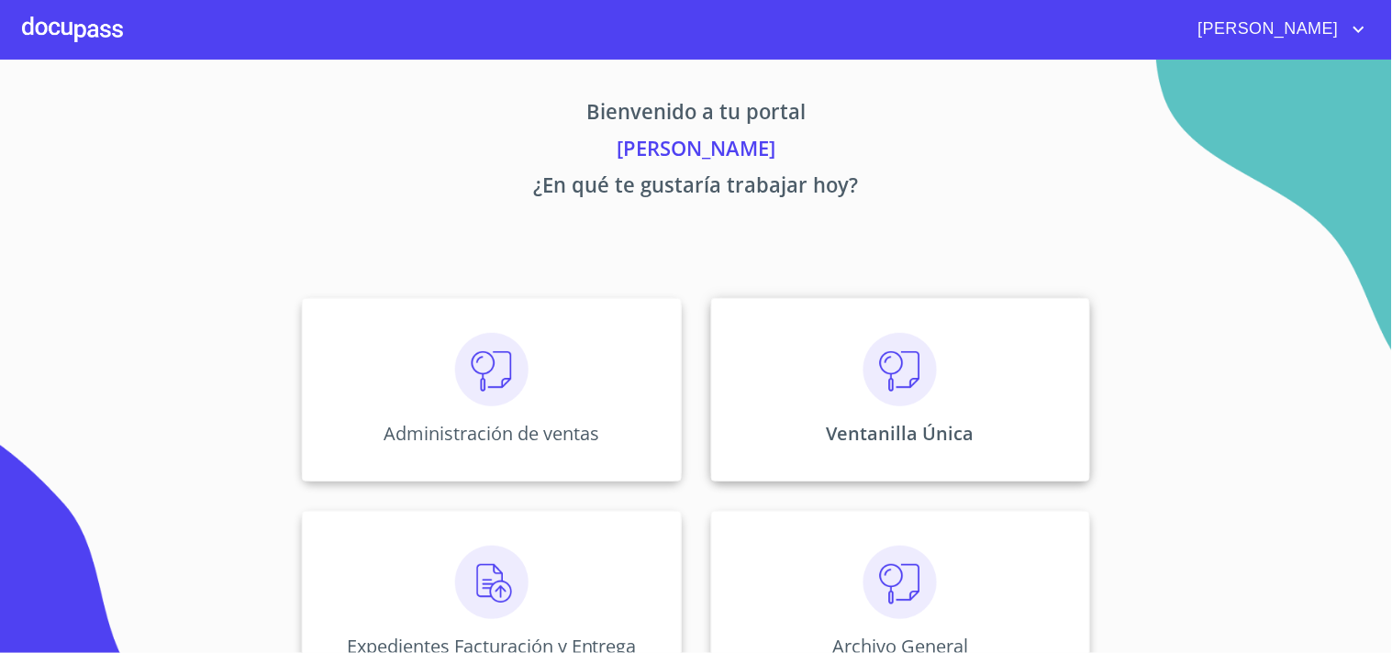
click at [863, 388] on img at bounding box center [899, 369] width 73 height 73
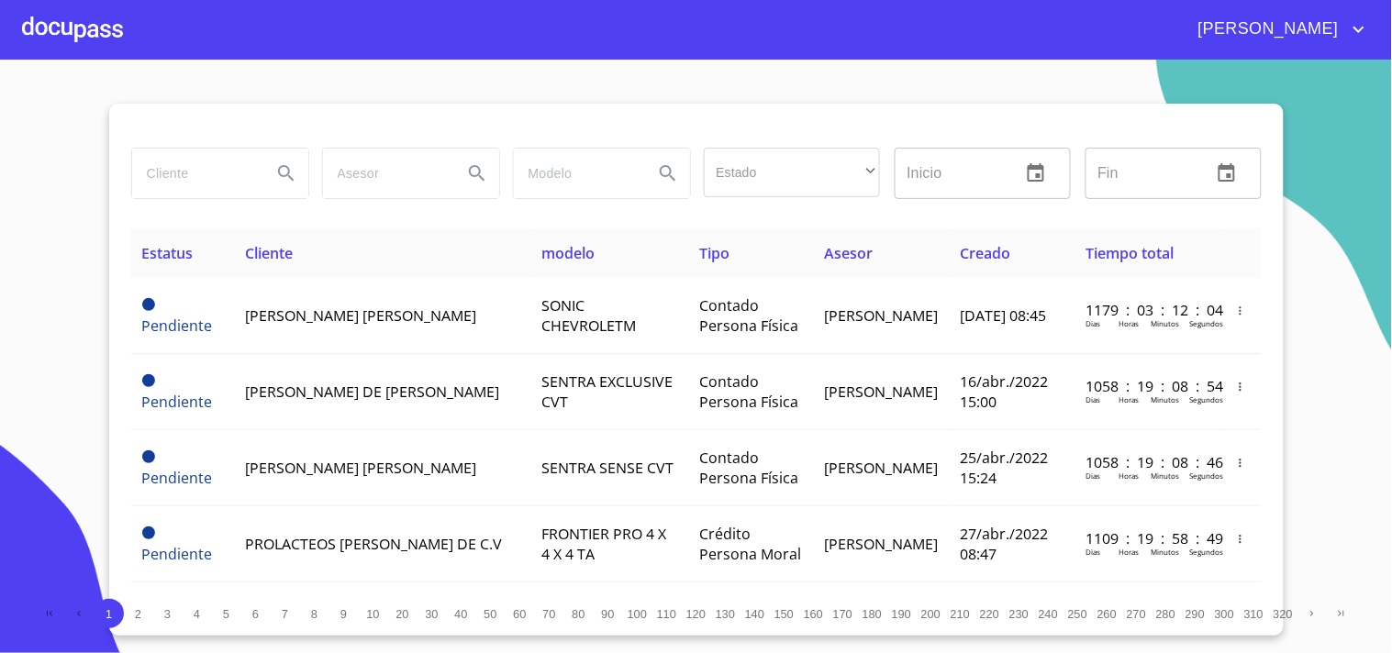
click at [172, 181] on input "search" at bounding box center [194, 174] width 125 height 50
type input "JOSE LUIS"
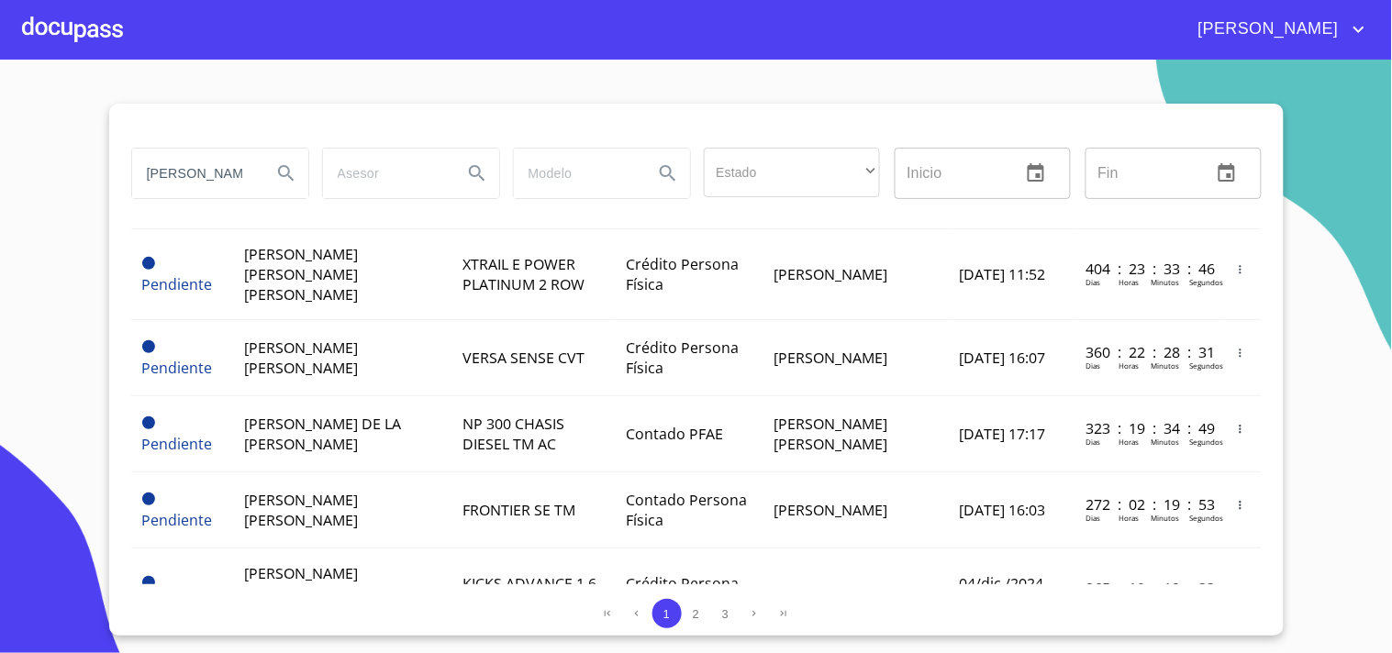
scroll to position [1639, 0]
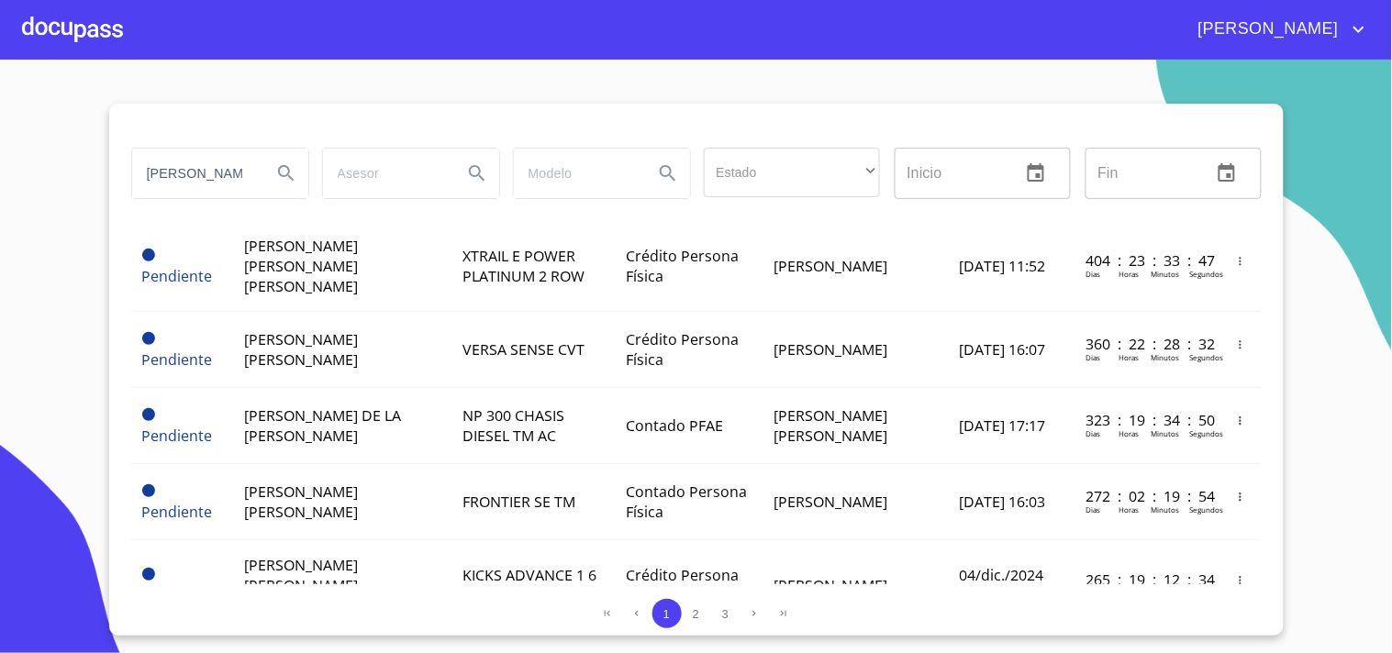
drag, startPoint x: 246, startPoint y: 178, endPoint x: 0, endPoint y: 223, distance: 249.9
click at [0, 221] on section "JOSE LUIS Estado ​ ​ Inicio ​ Fin ​ Estatus Cliente modelo Tipo Asesor Creado T…" at bounding box center [696, 357] width 1392 height 594
type input "MORENO GAXIOLA"
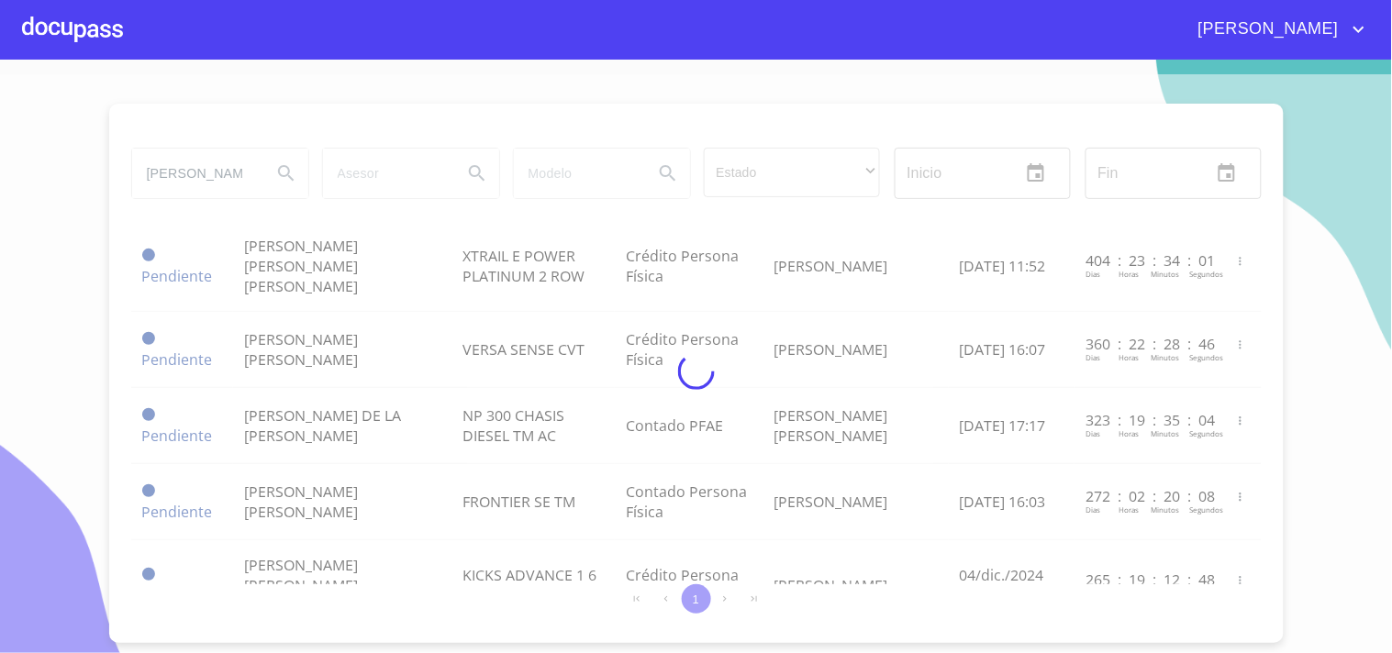
scroll to position [0, 0]
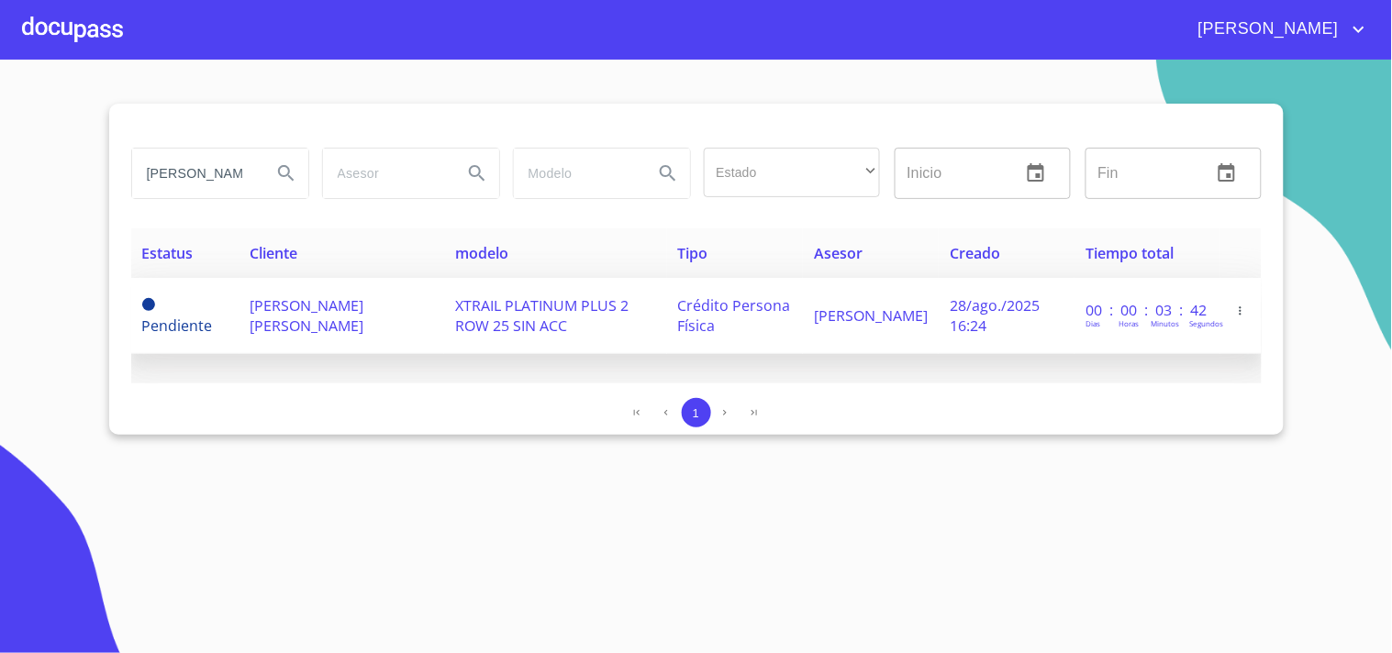
click at [546, 326] on td "XTRAIL PLATINUM PLUS 2 ROW 25 SIN ACC" at bounding box center [555, 316] width 222 height 76
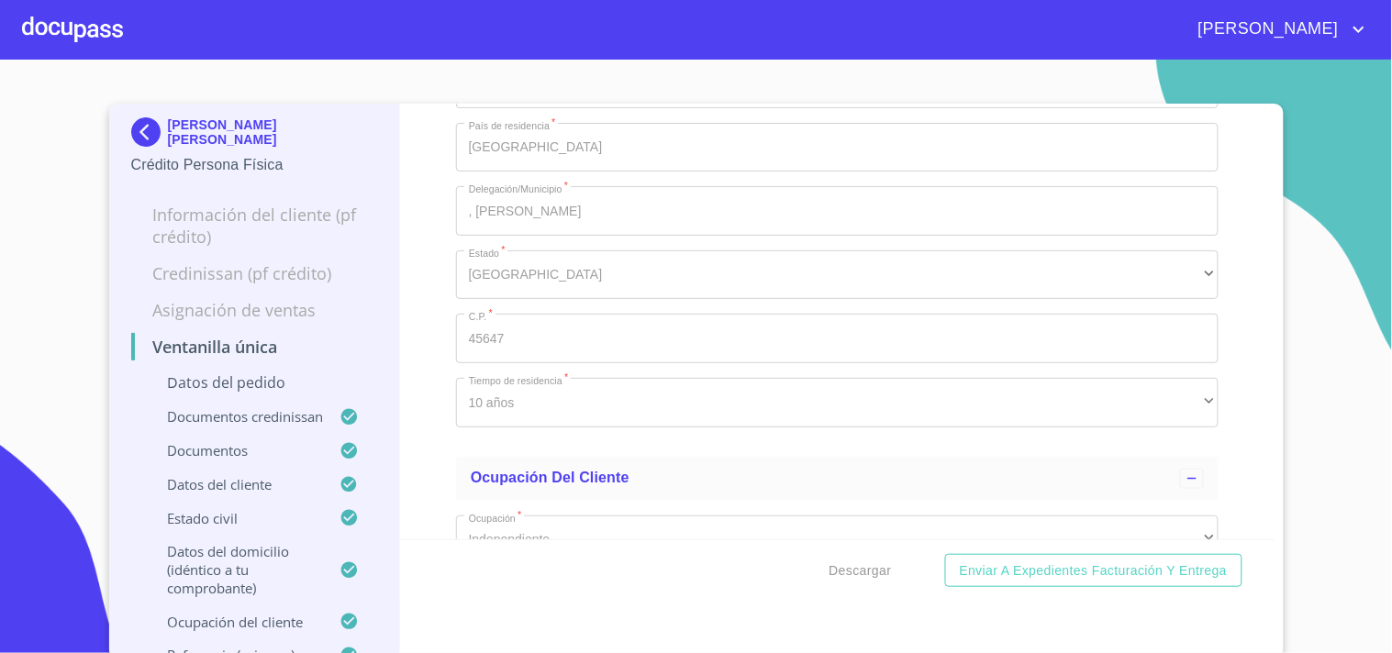
scroll to position [7645, 0]
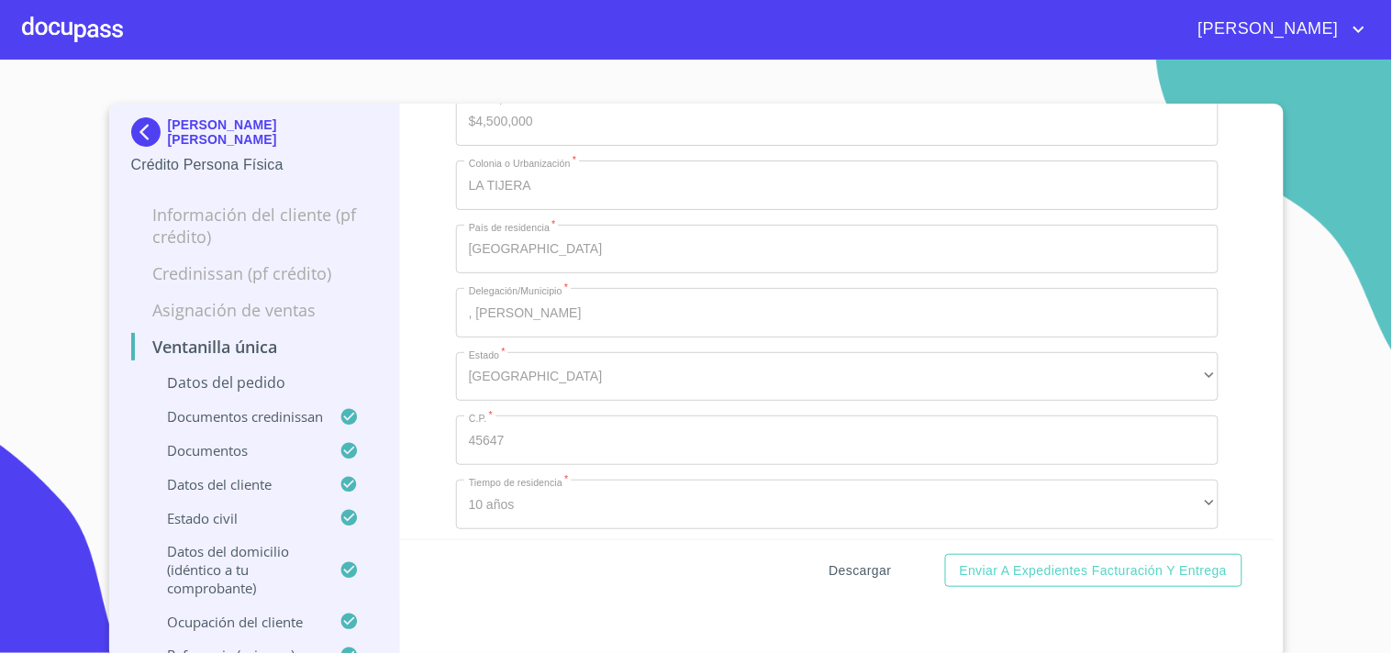
click at [844, 562] on span "Descargar" at bounding box center [860, 571] width 62 height 23
click at [49, 29] on div at bounding box center [72, 29] width 101 height 59
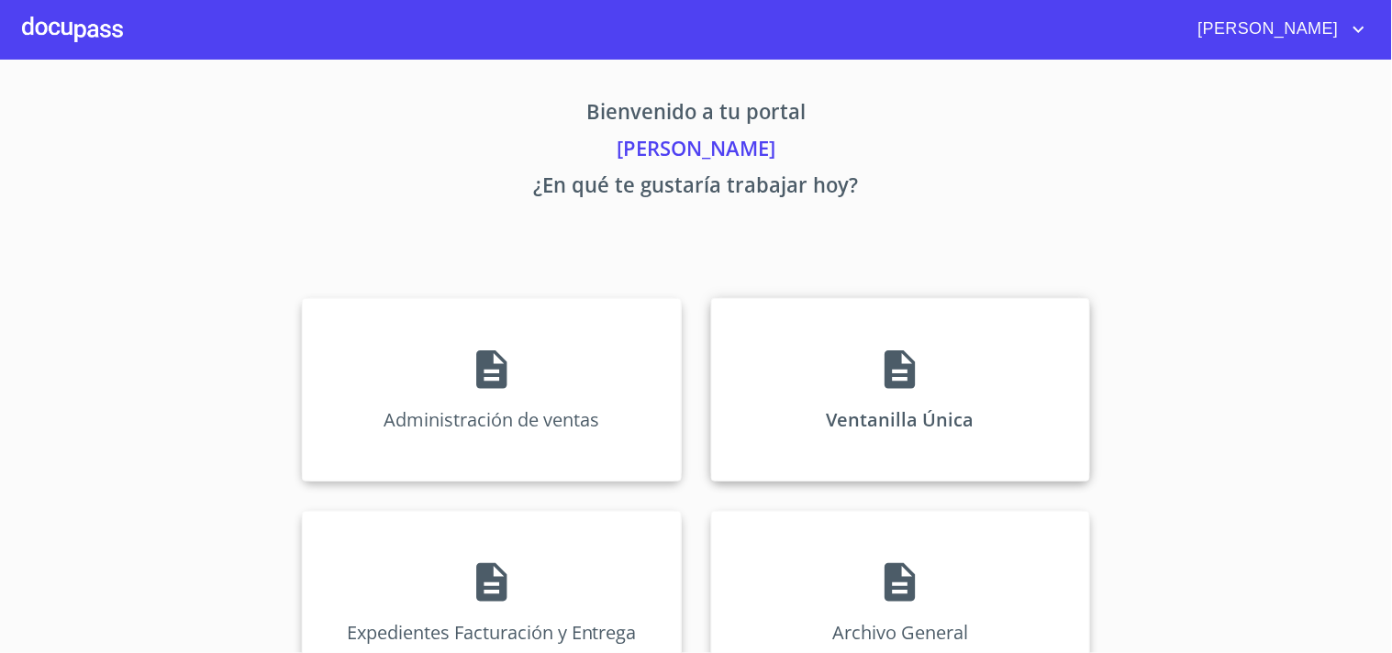
click at [883, 416] on div "Ventanilla Única" at bounding box center [900, 389] width 379 height 183
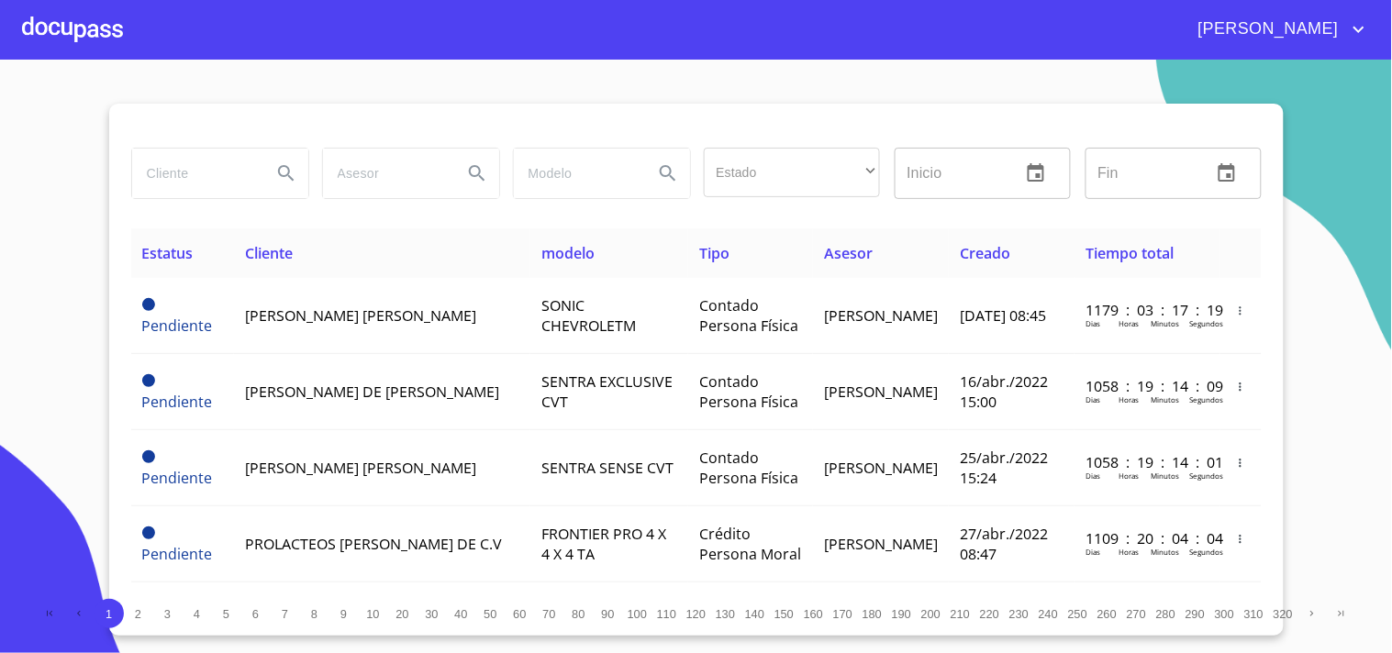
click at [225, 183] on input "search" at bounding box center [194, 174] width 125 height 50
type input "MENDOZA DIAZ"
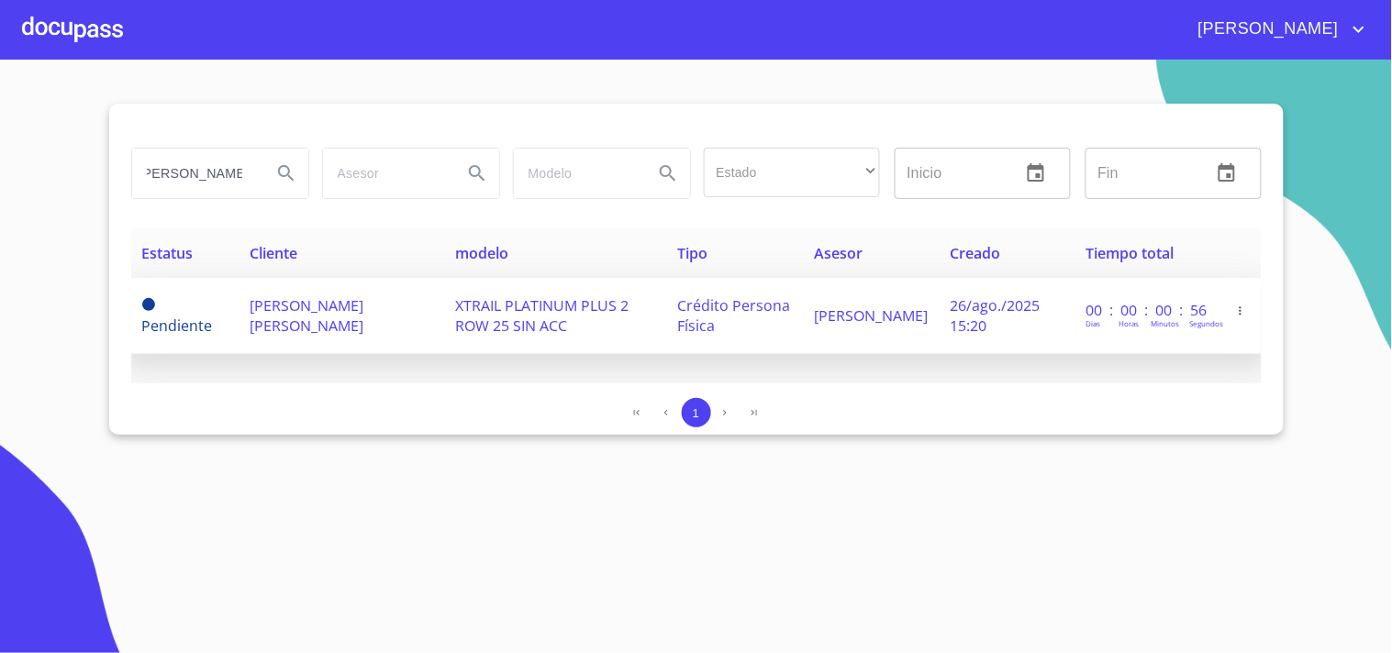
click at [416, 334] on td "HECTOR MANUEL MENDOZA DIAZ" at bounding box center [342, 316] width 206 height 76
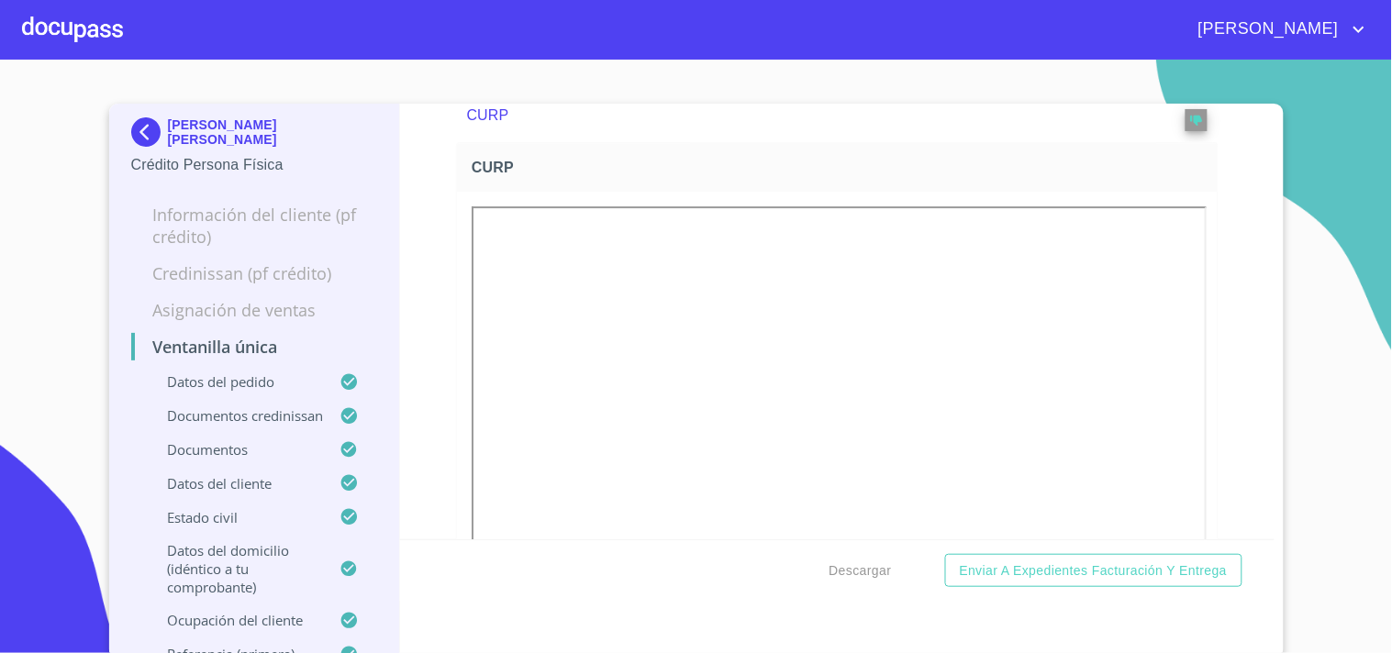
scroll to position [5096, 0]
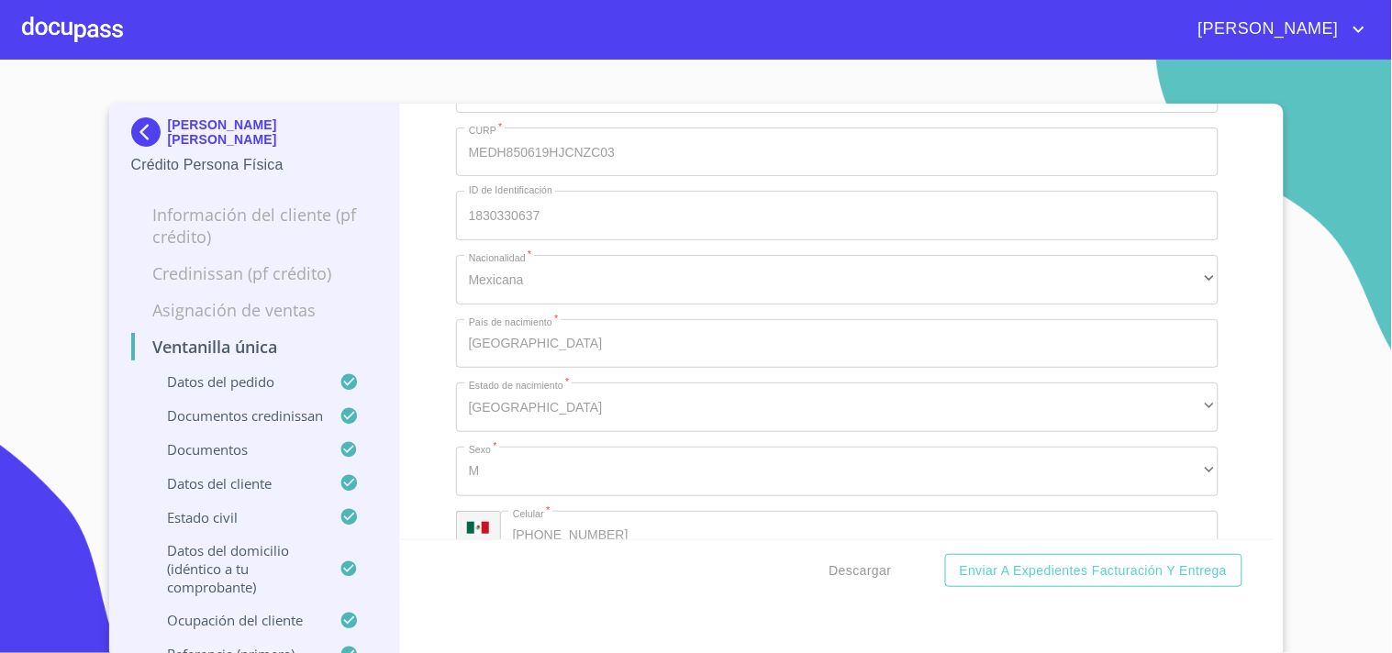
scroll to position [6931, 0]
click at [836, 570] on span "Descargar" at bounding box center [860, 571] width 62 height 23
